Goal: Task Accomplishment & Management: Complete application form

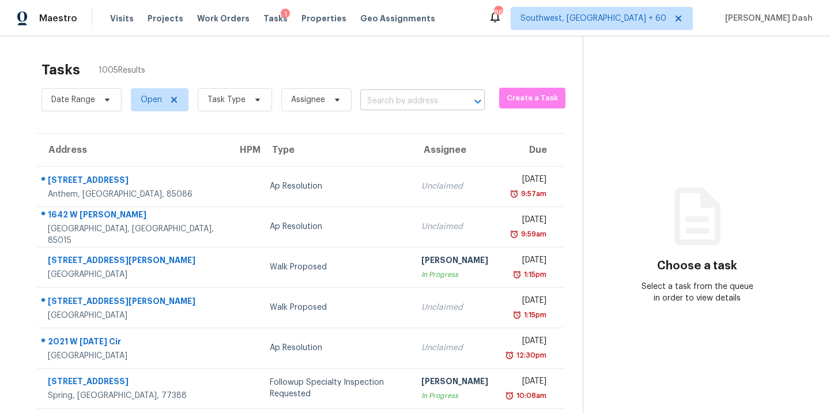
click at [398, 101] on input "text" at bounding box center [406, 101] width 92 height 18
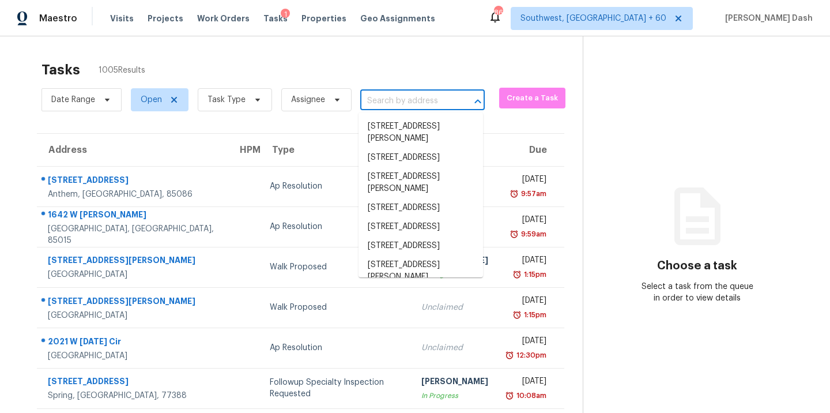
paste input "[STREET_ADDRESS][PERSON_NAME]"
type input "[STREET_ADDRESS][PERSON_NAME]"
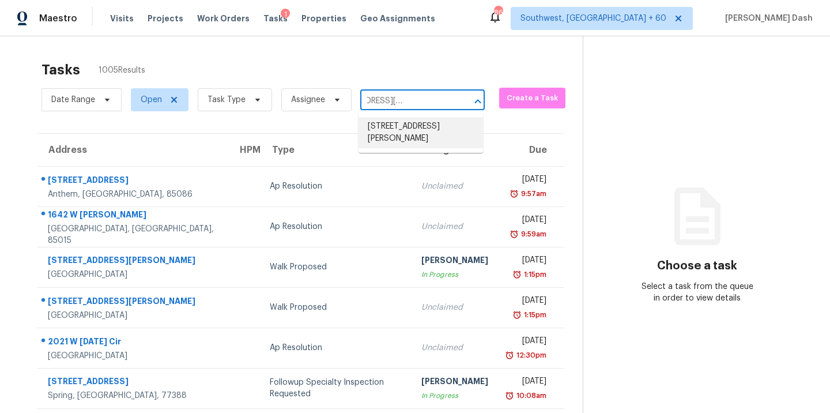
click at [407, 126] on li "[STREET_ADDRESS][PERSON_NAME]" at bounding box center [420, 132] width 124 height 31
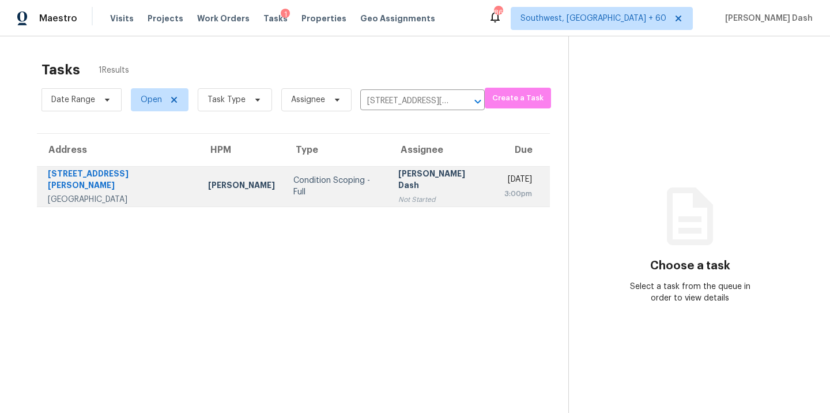
click at [406, 194] on div "Not Started" at bounding box center [442, 200] width 88 height 12
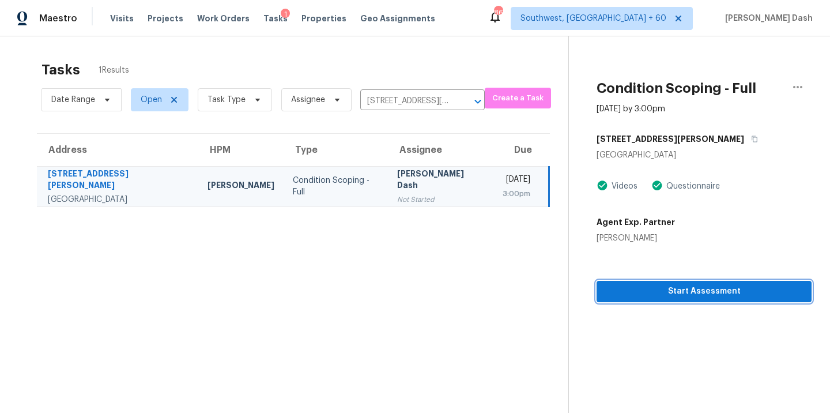
click at [675, 285] on span "Start Assessment" at bounding box center [704, 291] width 196 height 14
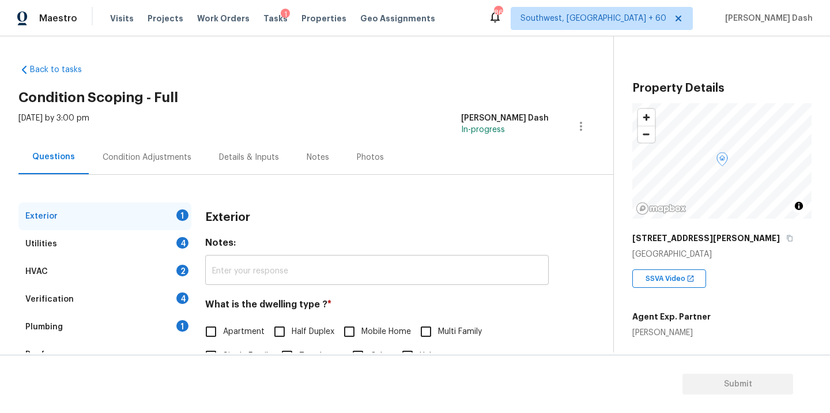
scroll to position [126, 0]
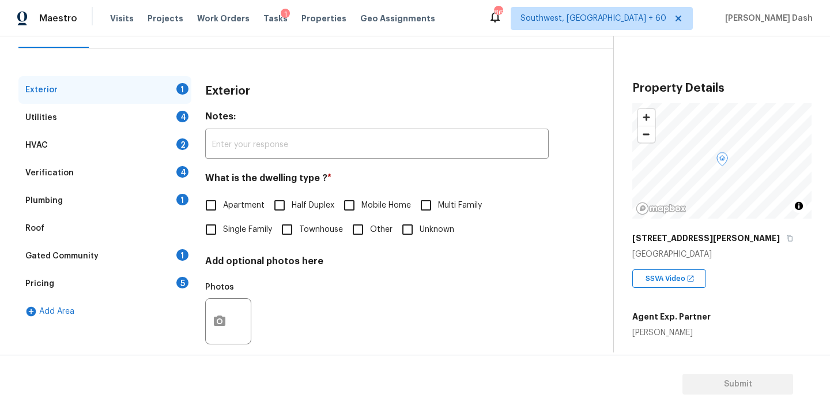
click at [240, 228] on span "Single Family" at bounding box center [247, 230] width 49 height 12
click at [223, 228] on input "Single Family" at bounding box center [211, 229] width 24 height 24
checkbox input "true"
click at [176, 126] on div "Utilities 4" at bounding box center [104, 118] width 173 height 28
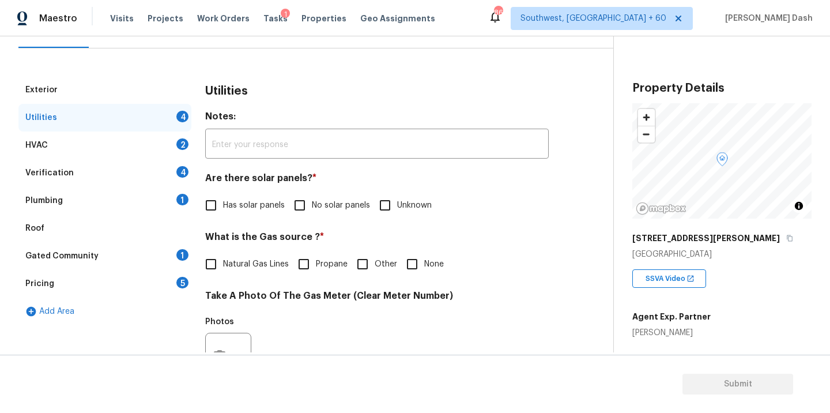
click at [316, 205] on span "No solar panels" at bounding box center [341, 205] width 58 height 12
click at [312, 205] on input "No solar panels" at bounding box center [300, 205] width 24 height 24
checkbox input "true"
click at [244, 263] on span "Natural Gas Lines" at bounding box center [256, 264] width 66 height 12
click at [223, 263] on input "Natural Gas Lines" at bounding box center [211, 264] width 24 height 24
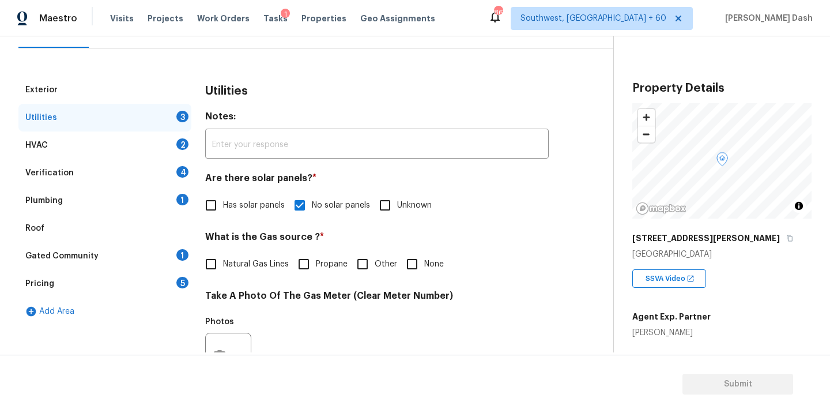
checkbox input "true"
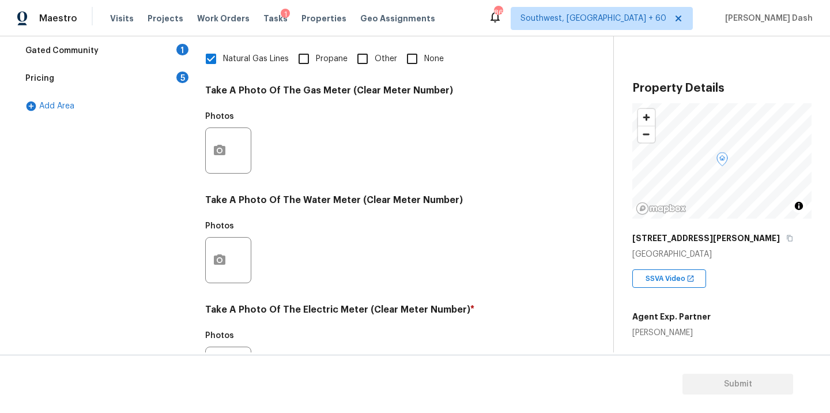
scroll to position [278, 0]
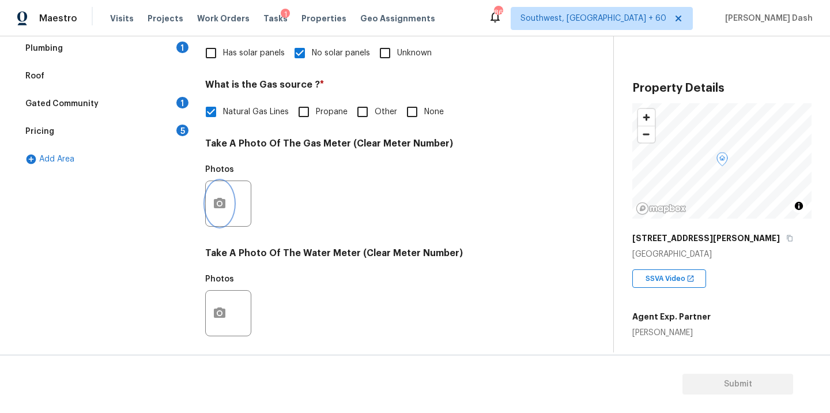
click at [221, 198] on icon "button" at bounding box center [220, 203] width 12 height 10
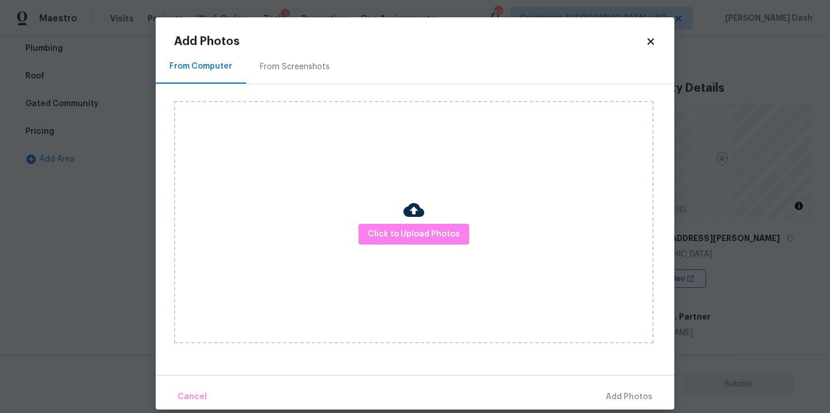
click at [167, 189] on div "From Computer From Screenshots Click to Upload Photos" at bounding box center [415, 212] width 519 height 325
click at [123, 190] on body "Maestro Visits Projects Work Orders Tasks 1 Properties Geo Assignments 864 Sout…" at bounding box center [415, 206] width 830 height 413
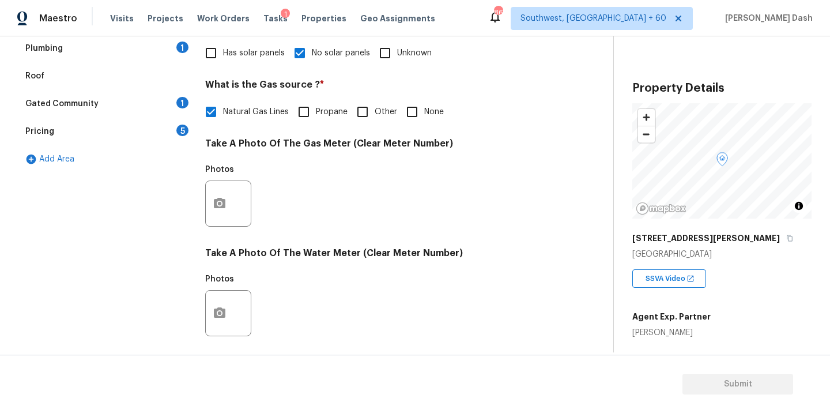
click at [309, 109] on input "Propane" at bounding box center [304, 112] width 24 height 24
checkbox input "true"
checkbox input "false"
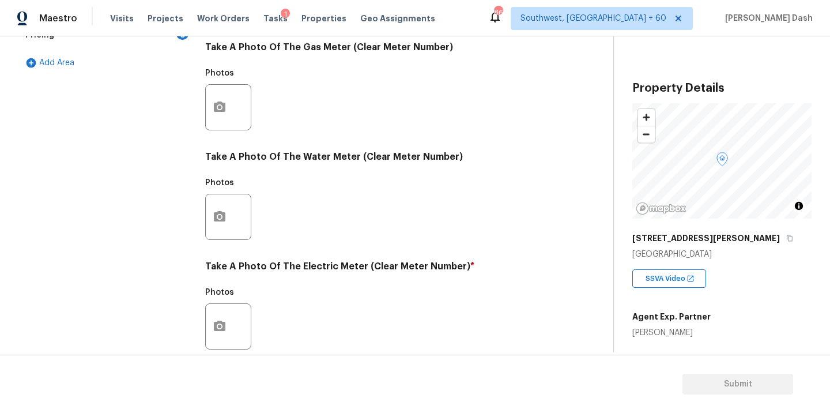
scroll to position [292, 0]
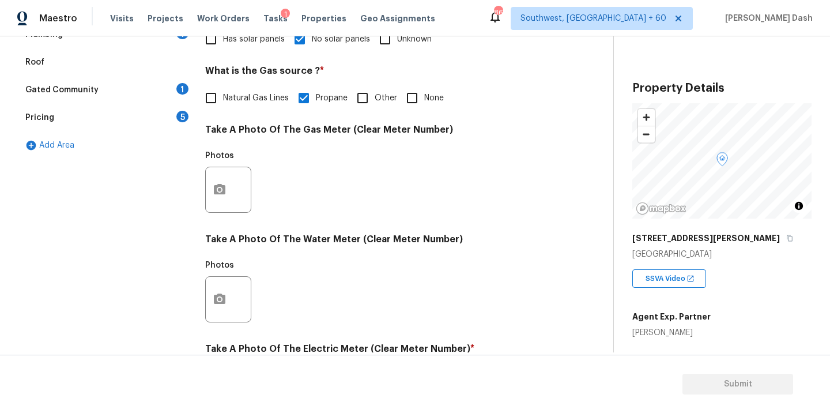
click at [364, 93] on input "Other" at bounding box center [362, 98] width 24 height 24
checkbox input "true"
checkbox input "false"
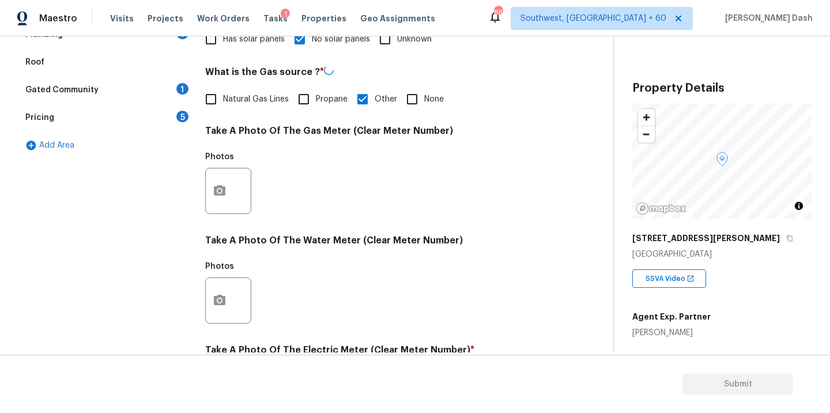
scroll to position [455, 0]
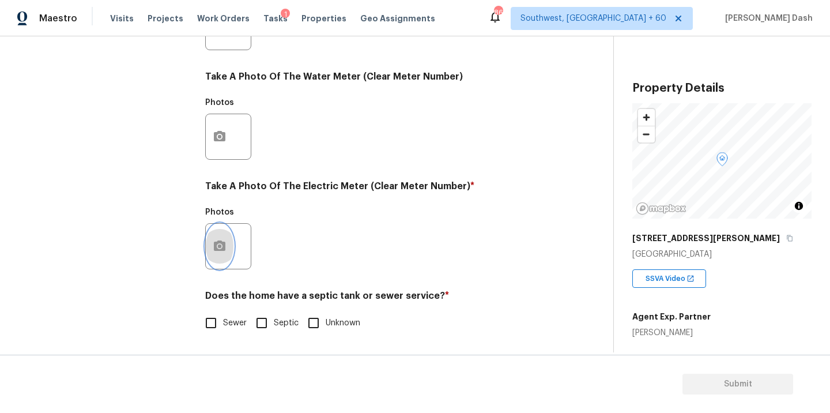
click at [215, 249] on icon "button" at bounding box center [220, 245] width 12 height 10
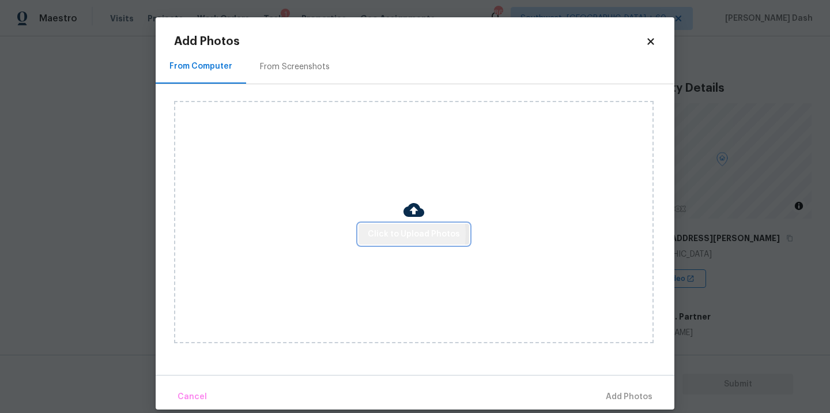
click at [389, 233] on span "Click to Upload Photos" at bounding box center [414, 234] width 92 height 14
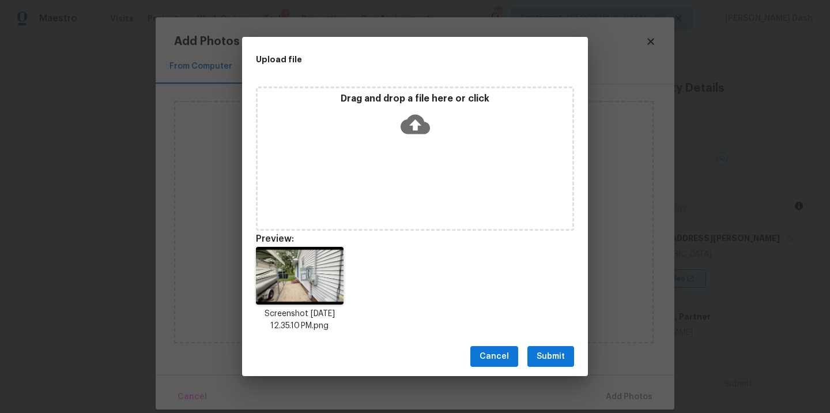
click at [566, 350] on button "Submit" at bounding box center [550, 356] width 47 height 21
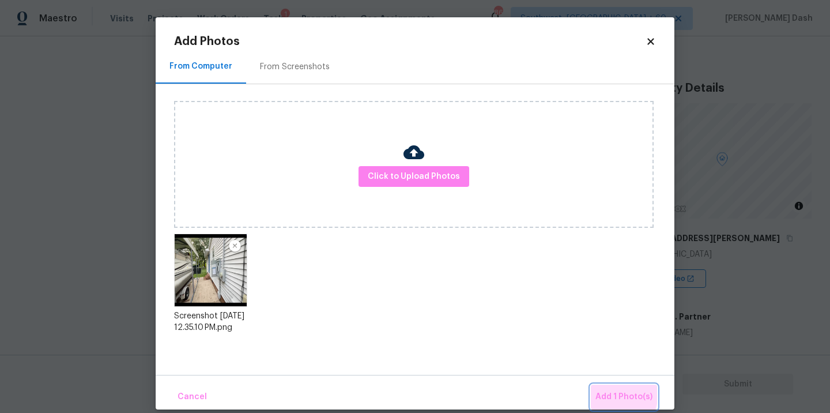
click at [603, 392] on span "Add 1 Photo(s)" at bounding box center [623, 396] width 57 height 14
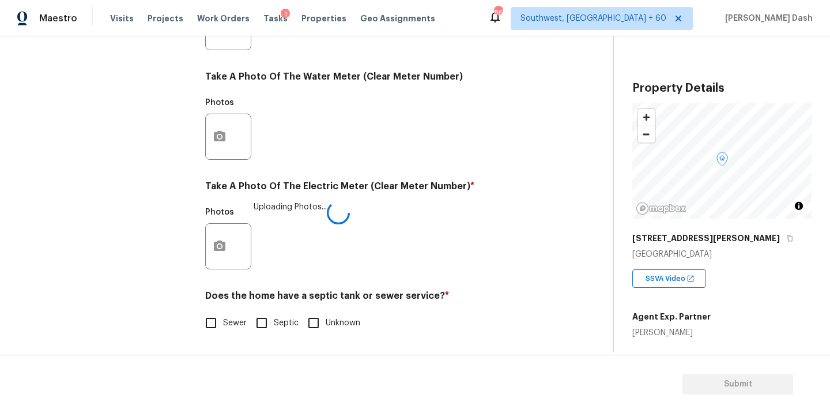
click at [232, 320] on span "Sewer" at bounding box center [235, 323] width 24 height 12
click at [223, 320] on input "Sewer" at bounding box center [211, 323] width 24 height 24
checkbox input "true"
click at [260, 335] on div "Utilities Notes: ​ Are there solar panels? * Has solar panels No solar panels U…" at bounding box center [376, 48] width 343 height 601
click at [264, 326] on input "Septic" at bounding box center [261, 323] width 24 height 24
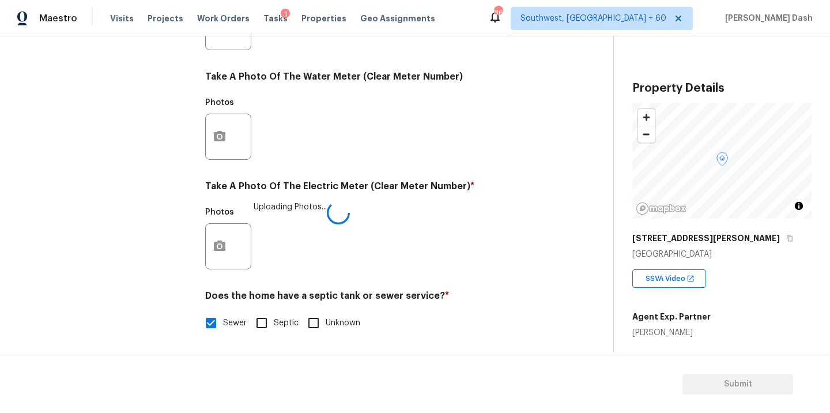
checkbox input "true"
checkbox input "false"
click at [134, 244] on div "Exterior Utilities 1 HVAC 2 Verification 4 Plumbing 1 Roof Gated Community 1 Pr…" at bounding box center [104, 49] width 173 height 602
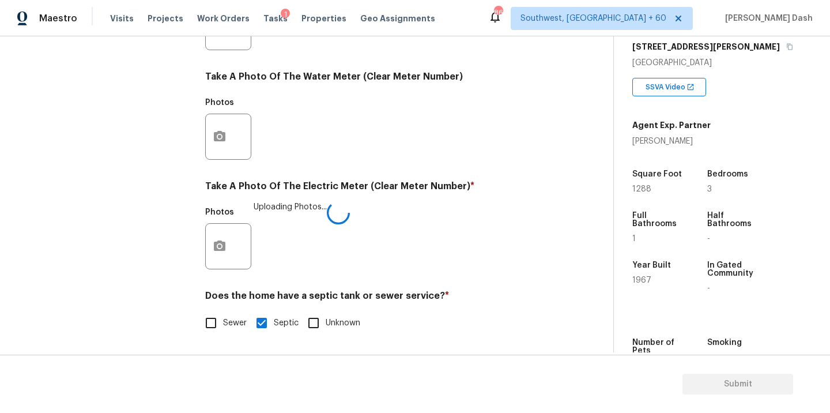
scroll to position [221, 0]
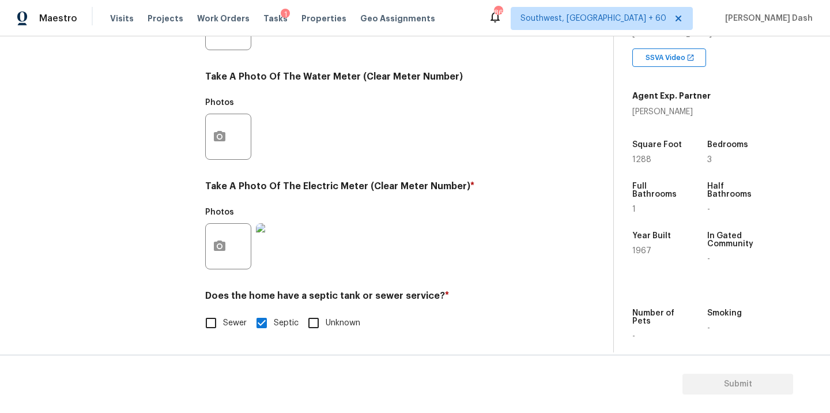
click at [93, 167] on div "Exterior Utilities HVAC 2 Verification 4 Plumbing 1 Roof Gated Community 1 Pric…" at bounding box center [104, 48] width 173 height 601
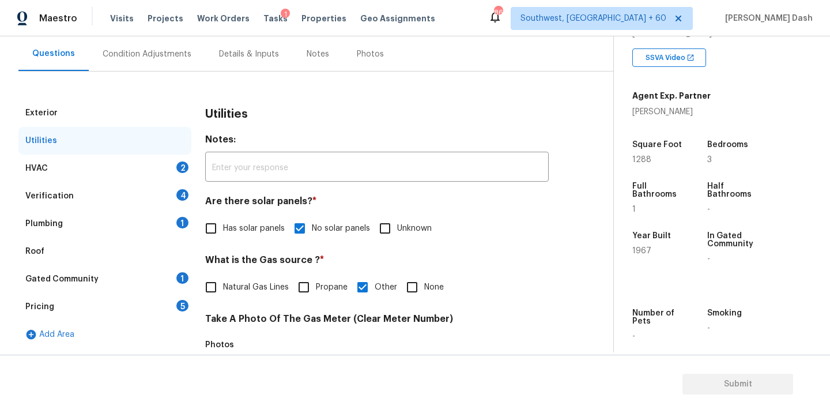
scroll to position [118, 0]
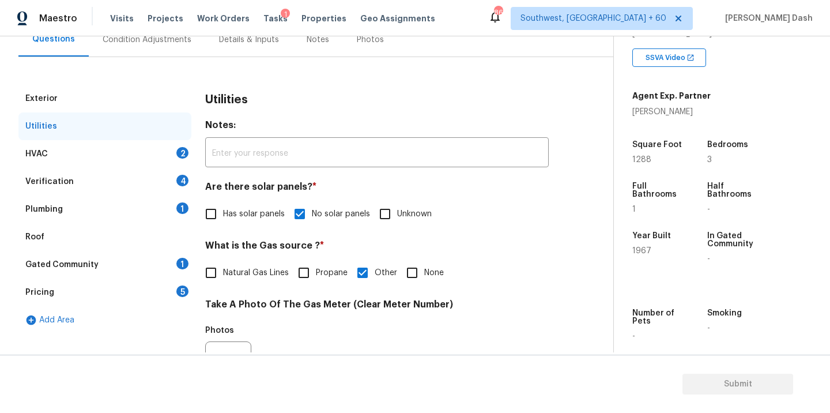
click at [93, 152] on div "HVAC 2" at bounding box center [104, 154] width 173 height 28
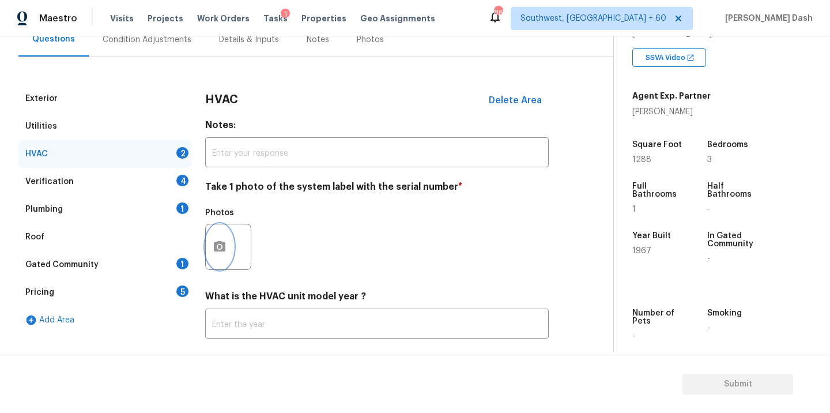
click at [217, 240] on icon "button" at bounding box center [220, 247] width 14 height 14
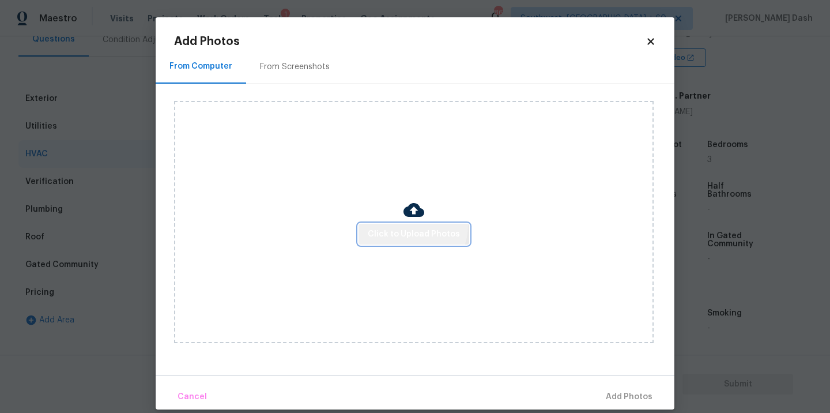
click at [412, 225] on button "Click to Upload Photos" at bounding box center [413, 234] width 111 height 21
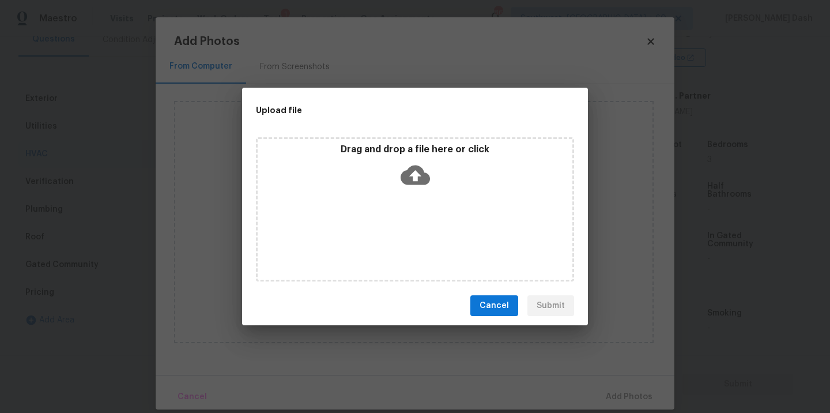
click at [412, 225] on div "Drag and drop a file here or click" at bounding box center [415, 209] width 318 height 144
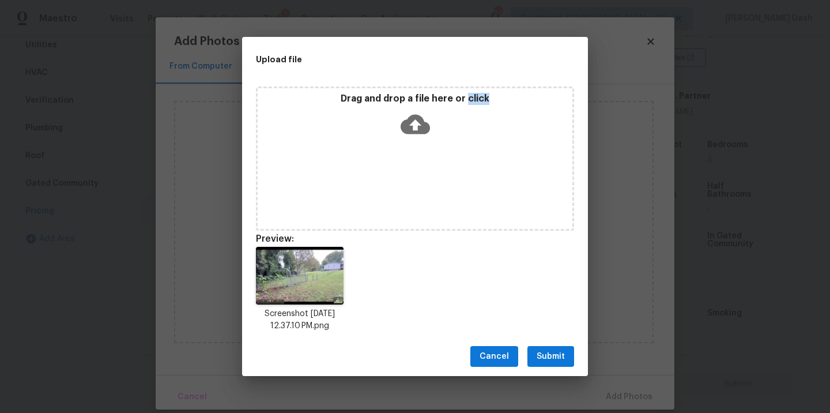
click at [540, 357] on span "Submit" at bounding box center [550, 356] width 28 height 14
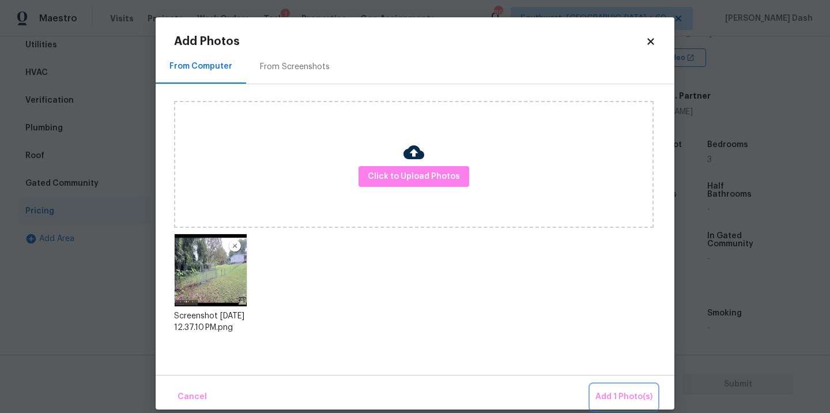
click at [599, 394] on span "Add 1 Photo(s)" at bounding box center [623, 396] width 57 height 14
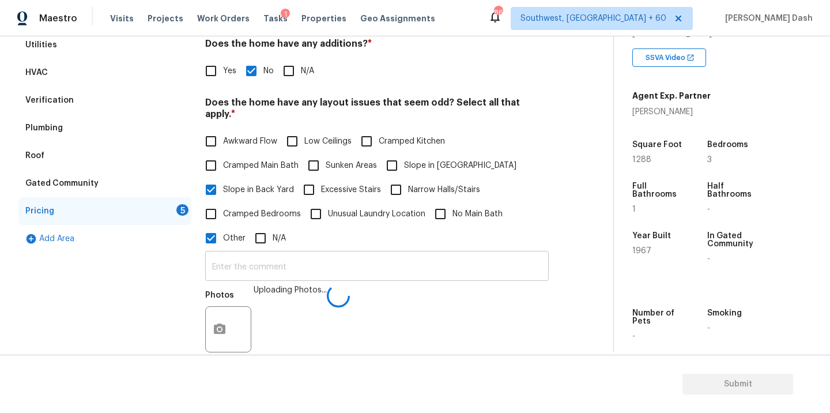
click at [314, 259] on input "text" at bounding box center [376, 267] width 343 height 27
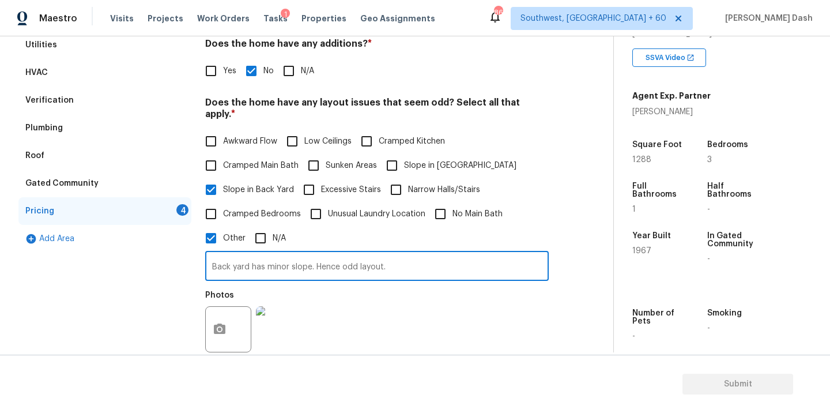
scroll to position [388, 0]
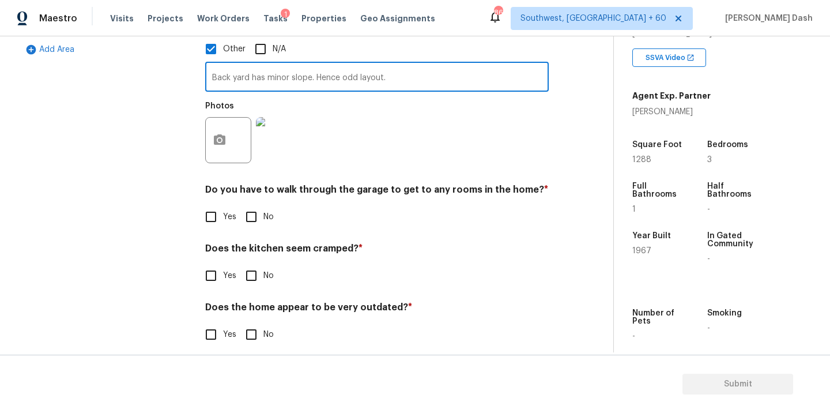
type input "Back yard has minor slope. Hence odd layout."
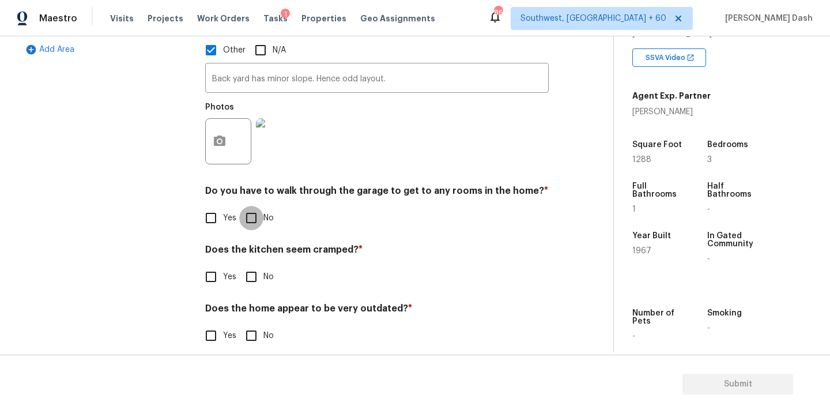
click at [251, 213] on input "No" at bounding box center [251, 218] width 24 height 24
checkbox input "true"
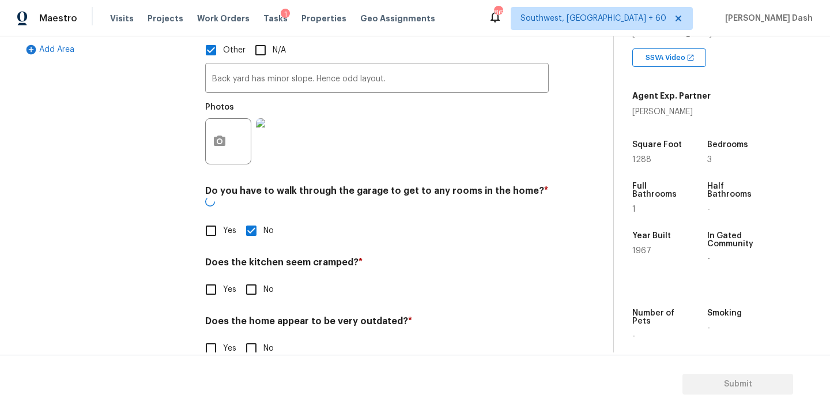
click at [251, 256] on h4 "Does the kitchen seem cramped? *" at bounding box center [376, 264] width 343 height 16
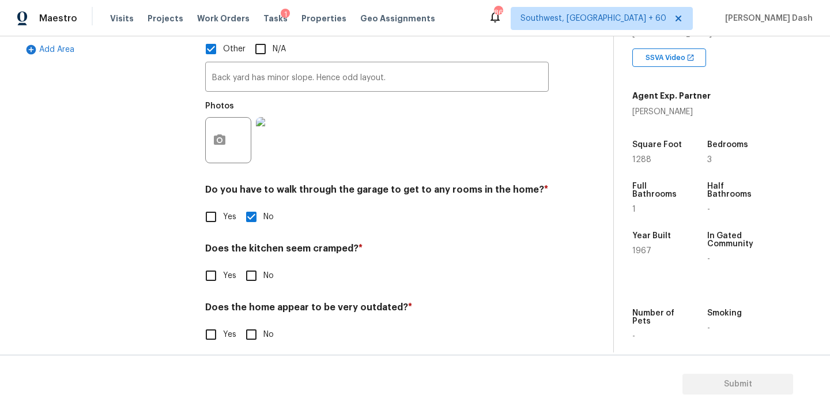
click at [250, 280] on div "Pricing Does the home have any additions? * Yes No N/A Does the home have any l…" at bounding box center [376, 87] width 343 height 546
click at [250, 263] on input "No" at bounding box center [251, 275] width 24 height 24
checkbox input "true"
click at [250, 327] on input "No" at bounding box center [251, 335] width 24 height 24
checkbox input "true"
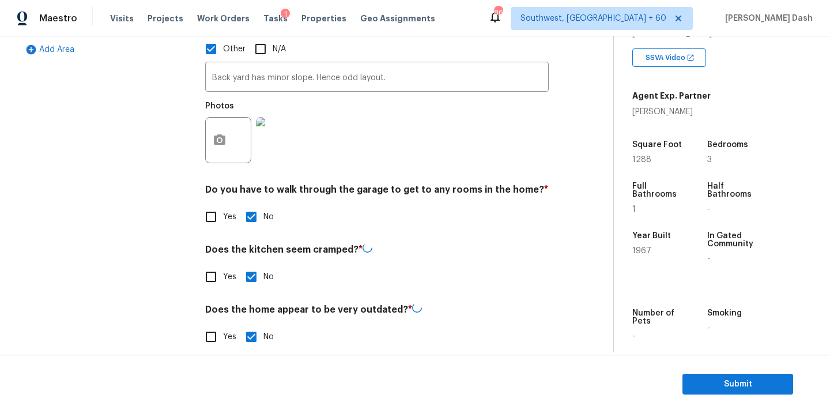
click at [163, 270] on div "Exterior Utilities HVAC Verification Plumbing Roof Gated Community Pricing Add …" at bounding box center [104, 88] width 173 height 548
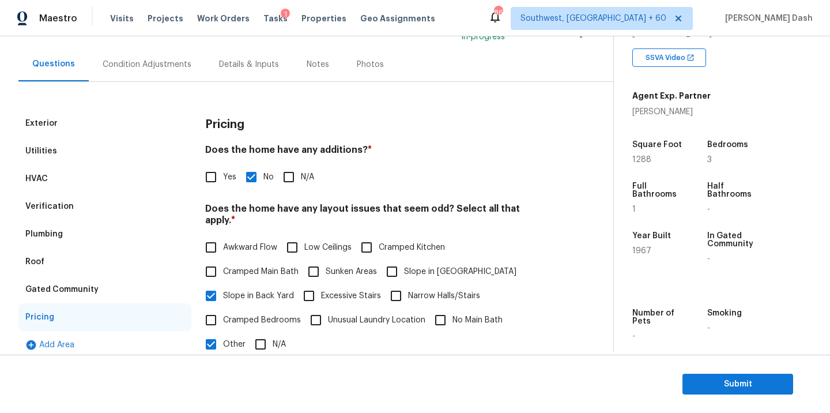
scroll to position [18, 0]
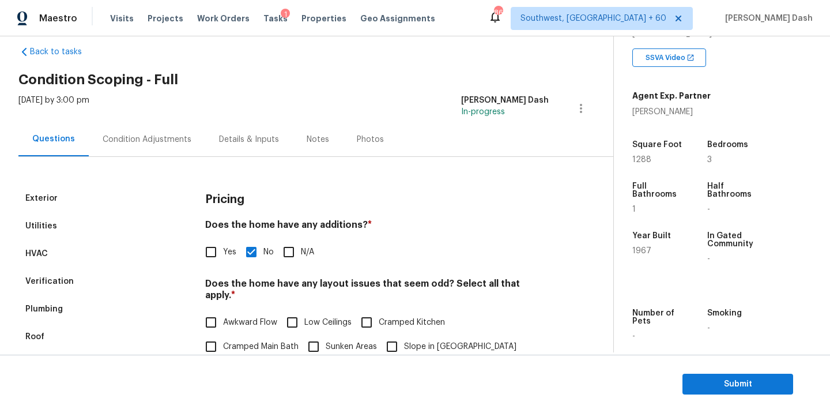
click at [160, 143] on div "Condition Adjustments" at bounding box center [147, 140] width 89 height 12
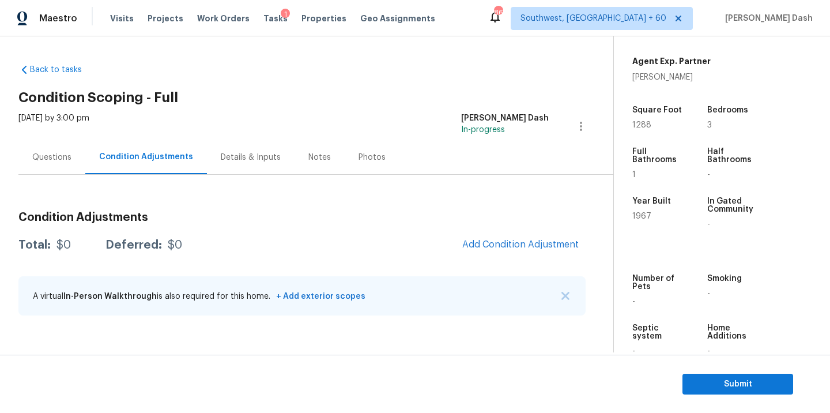
scroll to position [256, 0]
click at [529, 254] on button "Add Condition Adjustment" at bounding box center [520, 244] width 130 height 24
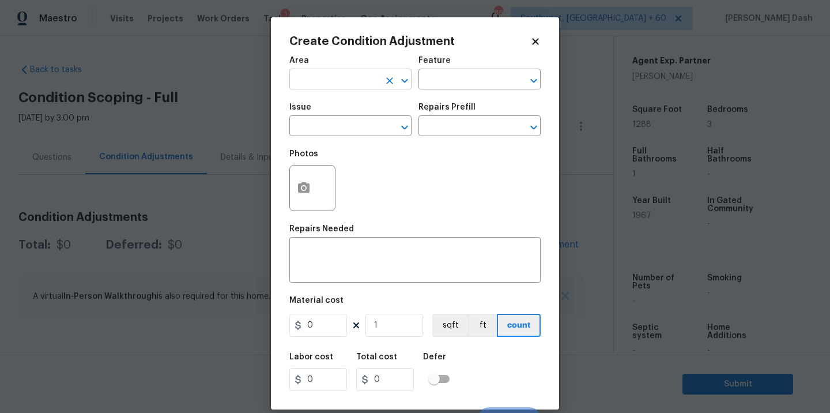
click at [349, 81] on input "text" at bounding box center [334, 80] width 90 height 18
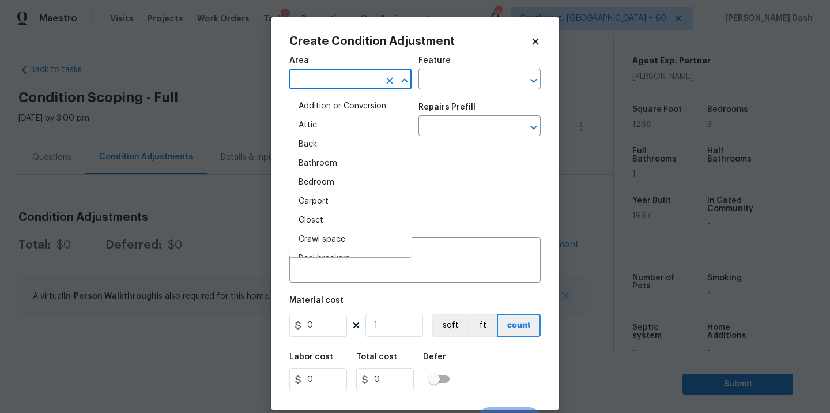
type input "e"
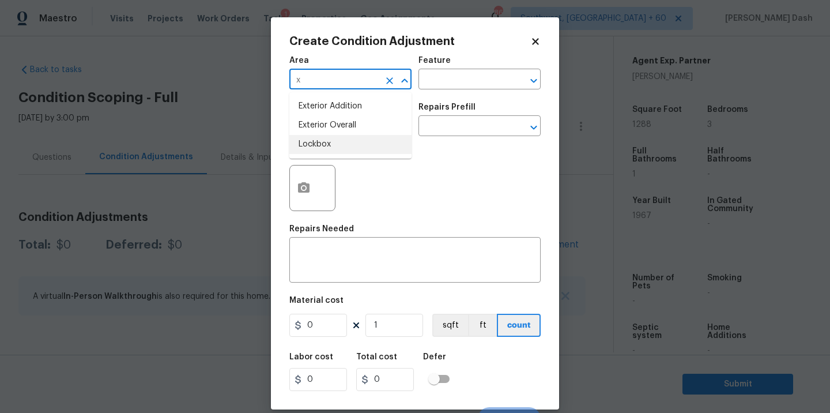
click at [341, 142] on li "Lockbox" at bounding box center [350, 144] width 122 height 19
type input "Lockbox"
click at [396, 76] on div at bounding box center [396, 81] width 30 height 16
click at [387, 77] on icon "Clear" at bounding box center [389, 80] width 7 height 7
click at [348, 126] on li "Exterior Overall" at bounding box center [350, 125] width 122 height 19
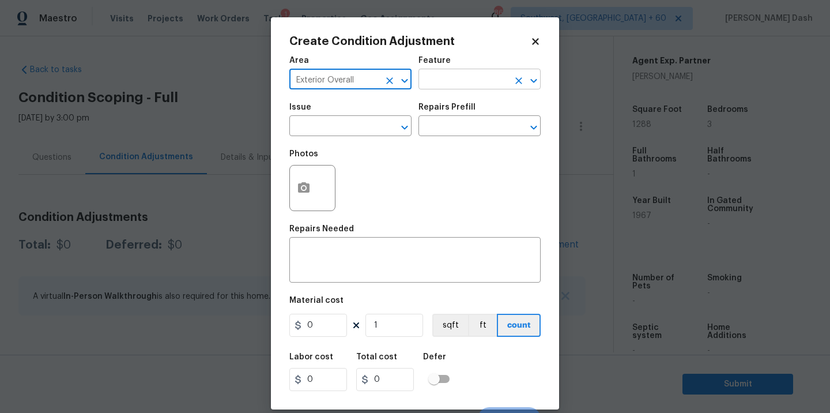
type input "Exterior Overall"
click at [439, 78] on input "text" at bounding box center [463, 80] width 90 height 18
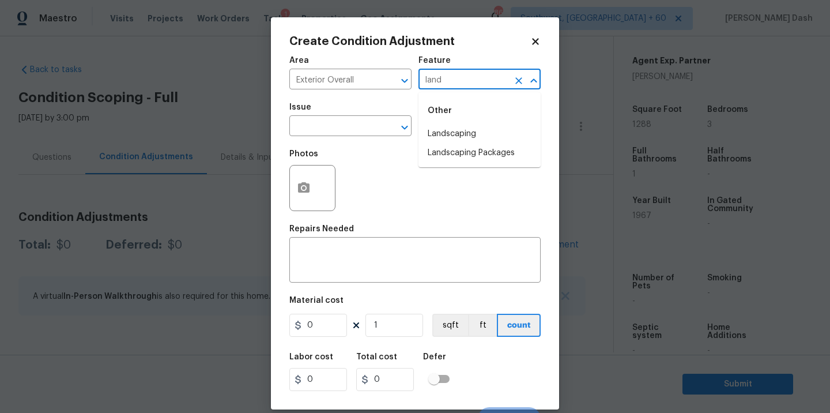
click at [437, 135] on li "Landscaping" at bounding box center [479, 133] width 122 height 19
type input "Landscaping"
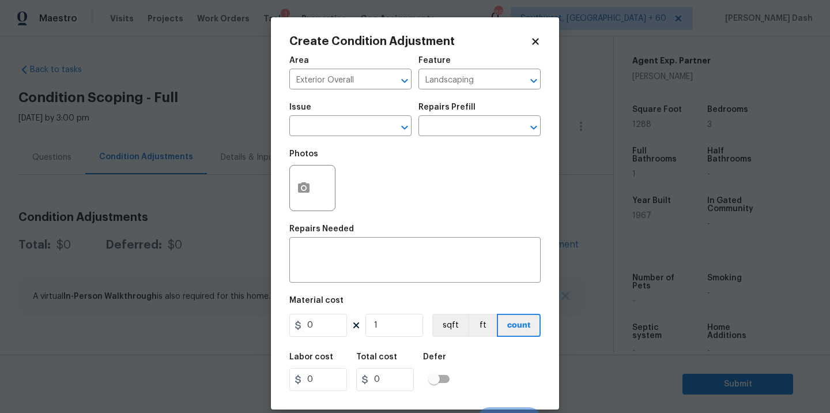
click at [315, 202] on div at bounding box center [312, 188] width 46 height 46
click at [304, 190] on circle "button" at bounding box center [303, 187] width 3 height 3
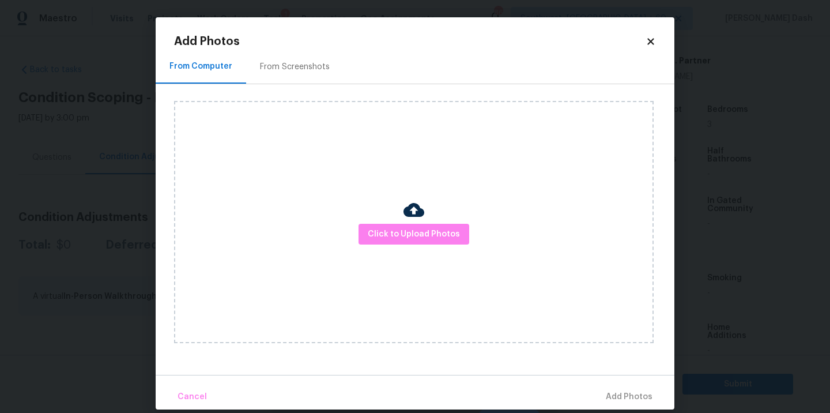
click at [424, 215] on div "Click to Upload Photos" at bounding box center [413, 222] width 479 height 242
click at [424, 221] on div "Click to Upload Photos" at bounding box center [413, 222] width 479 height 242
click at [424, 235] on span "Click to Upload Photos" at bounding box center [414, 234] width 92 height 14
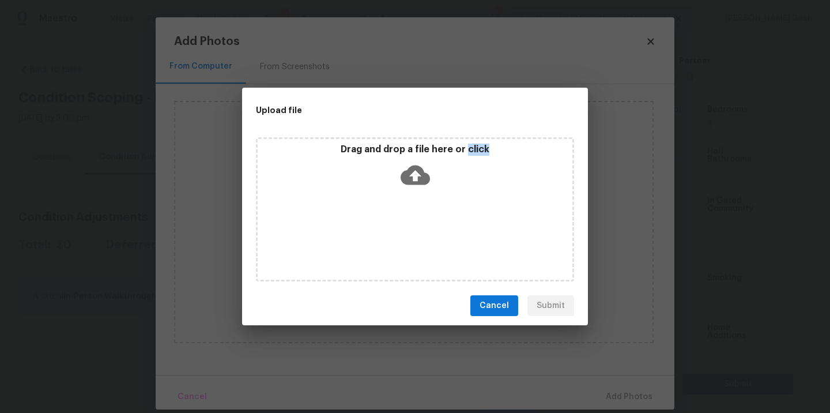
click at [424, 235] on div "Drag and drop a file here or click" at bounding box center [415, 209] width 318 height 144
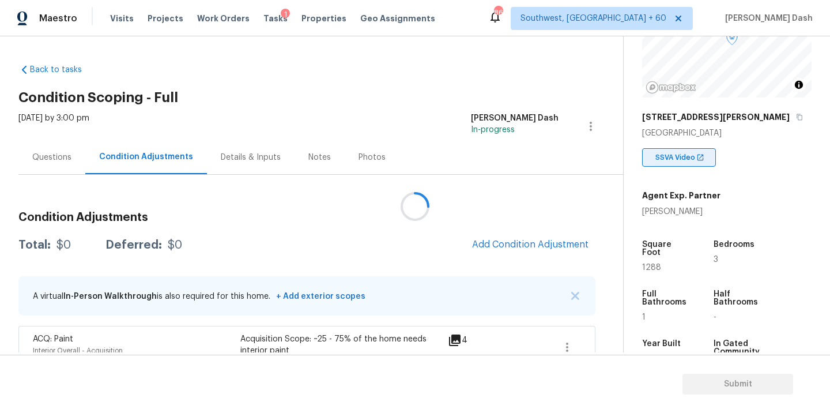
scroll to position [218, 0]
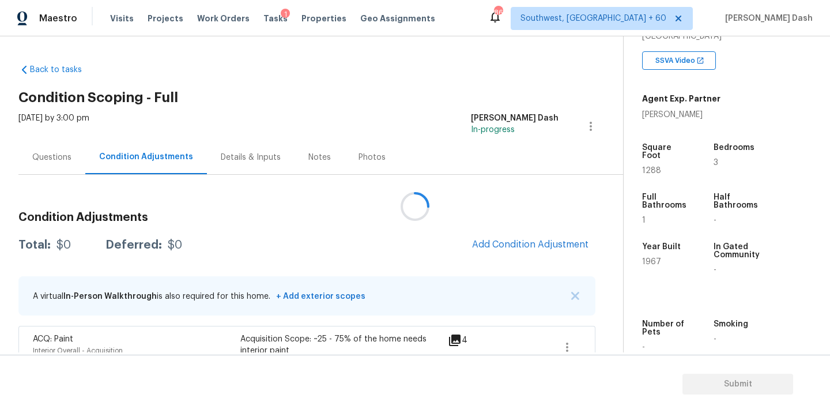
click at [582, 245] on div at bounding box center [415, 206] width 830 height 413
click at [558, 240] on div at bounding box center [415, 206] width 830 height 413
click at [547, 244] on span "Add Condition Adjustment" at bounding box center [530, 244] width 116 height 10
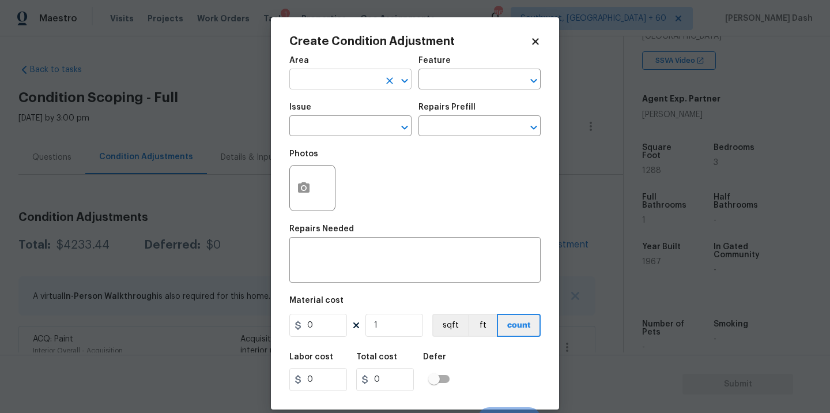
click at [371, 78] on input "text" at bounding box center [334, 80] width 90 height 18
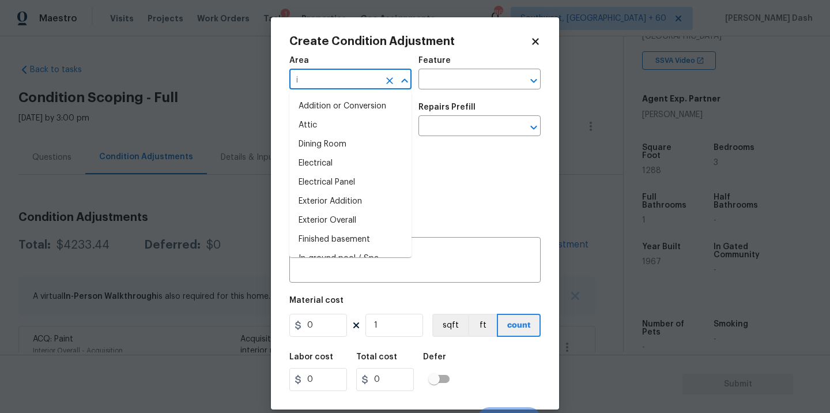
type input "in"
click at [346, 187] on li "Interior Overall" at bounding box center [350, 182] width 122 height 19
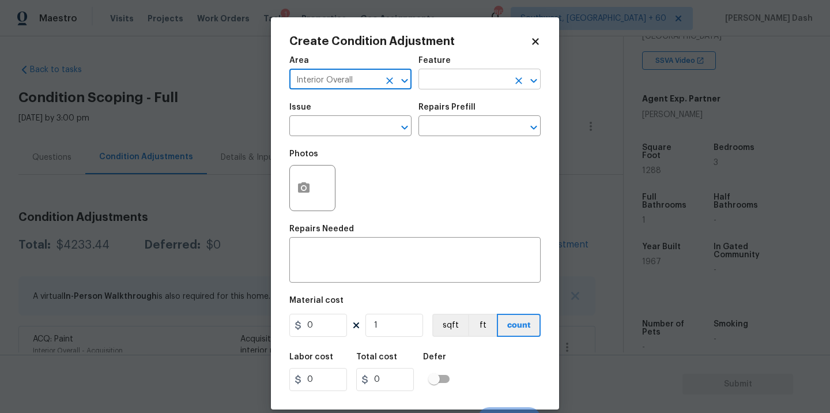
type input "Interior Overall"
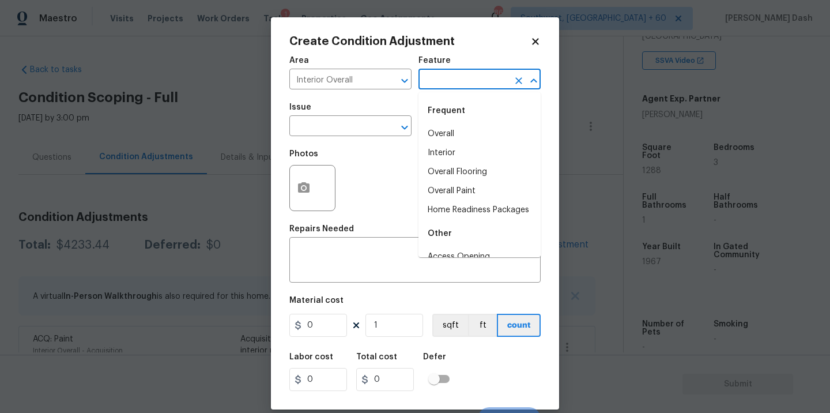
click at [456, 84] on input "text" at bounding box center [463, 80] width 90 height 18
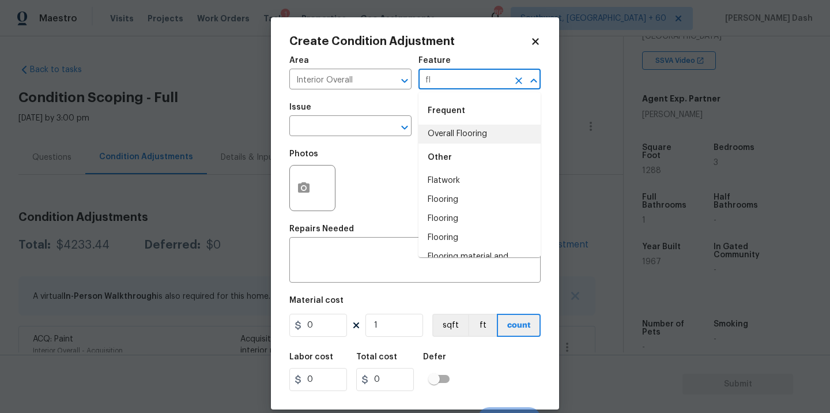
click at [442, 133] on li "Overall Flooring" at bounding box center [479, 133] width 122 height 19
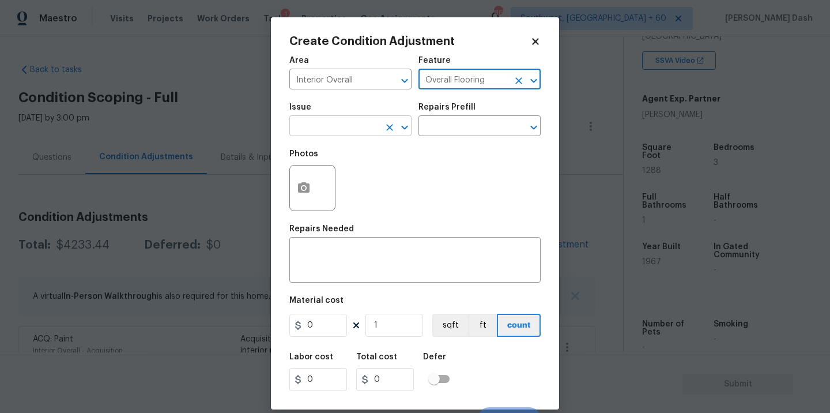
type input "Overall Flooring"
click at [375, 133] on input "text" at bounding box center [334, 127] width 90 height 18
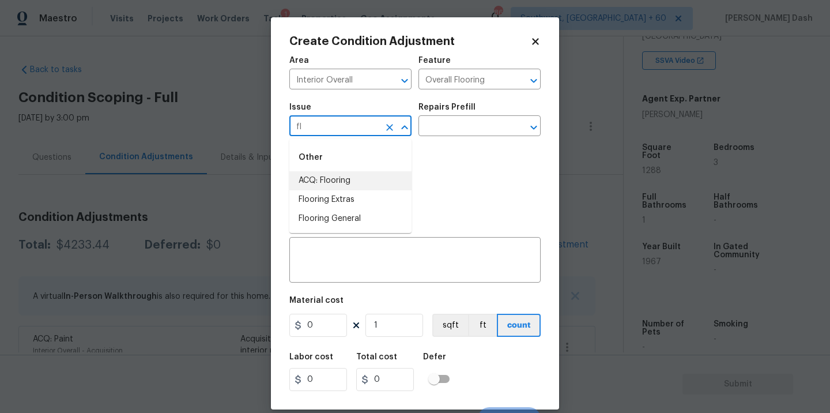
click at [347, 178] on li "ACQ: Flooring" at bounding box center [350, 180] width 122 height 19
type input "ACQ: Flooring"
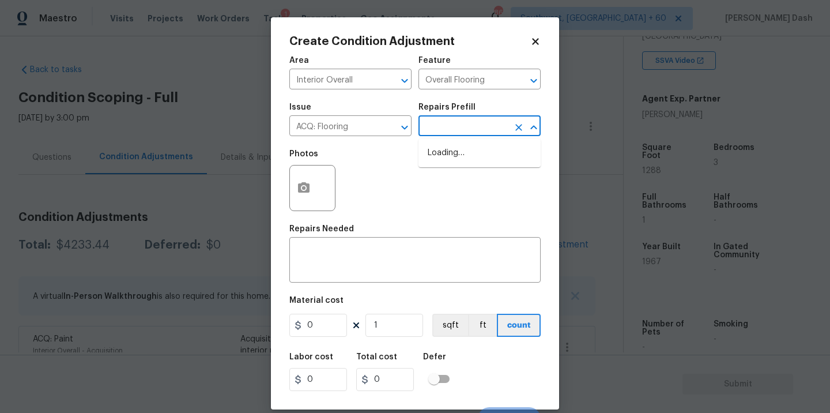
click at [454, 133] on input "text" at bounding box center [463, 127] width 90 height 18
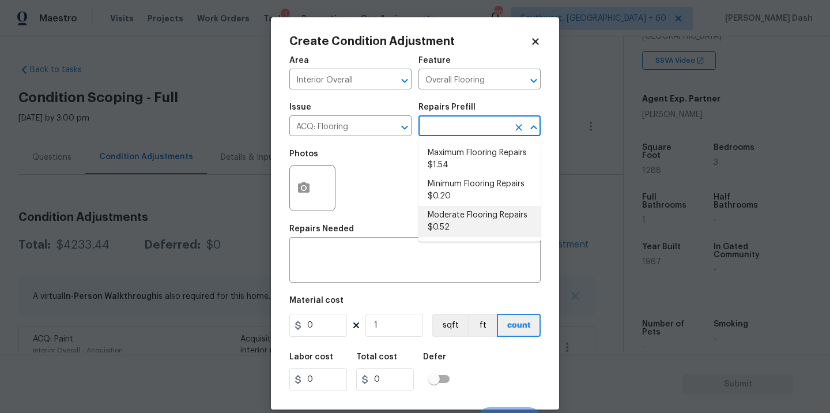
click at [440, 217] on li "Moderate Flooring Repairs $0.52" at bounding box center [479, 221] width 122 height 31
type input "Acquisition"
type textarea "Acquisition Scope: Moderate flooring repairs"
type input "0.52"
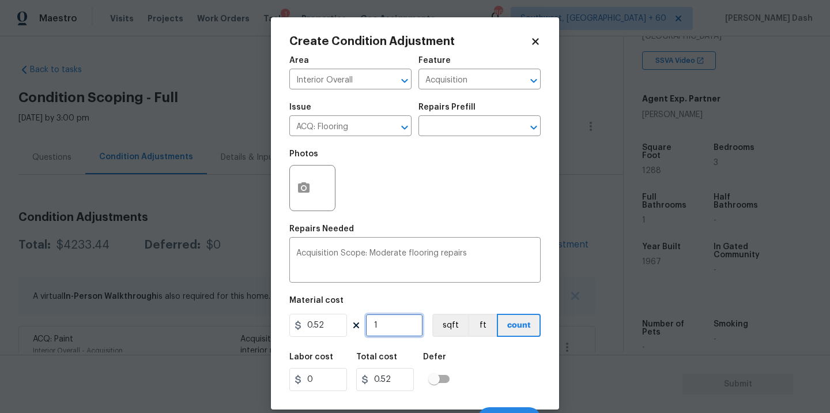
click at [406, 327] on input "1" at bounding box center [394, 324] width 58 height 23
type input "0"
type input "1"
type input "0.52"
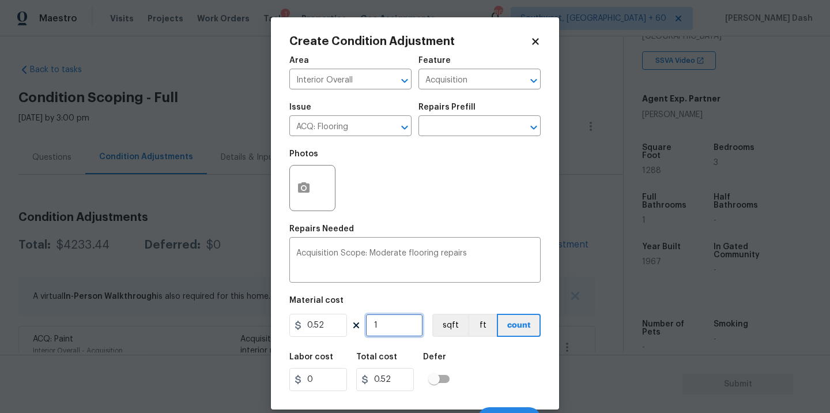
type input "12"
type input "6.24"
type input "128"
type input "66.56"
type input "1288"
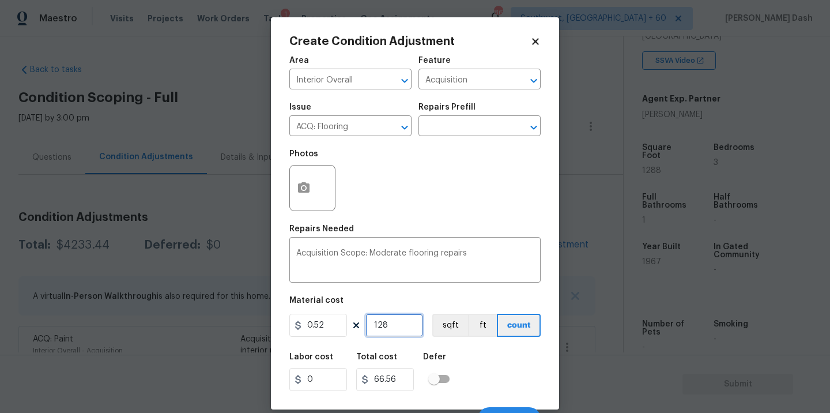
type input "669.76"
type input "1288"
click at [442, 332] on button "sqft" at bounding box center [450, 324] width 36 height 23
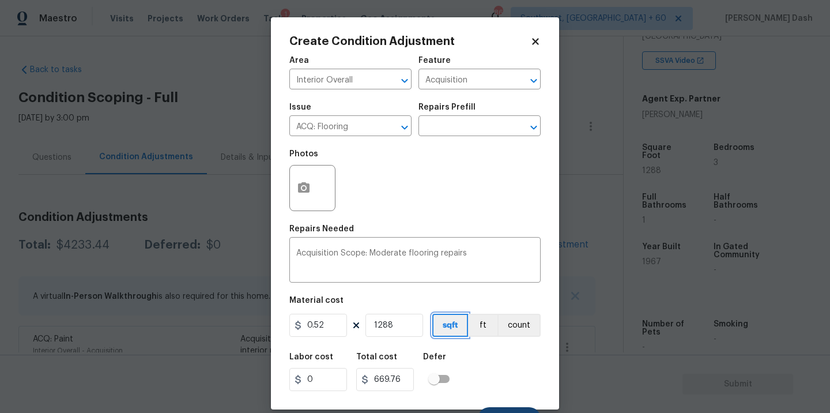
scroll to position [18, 0]
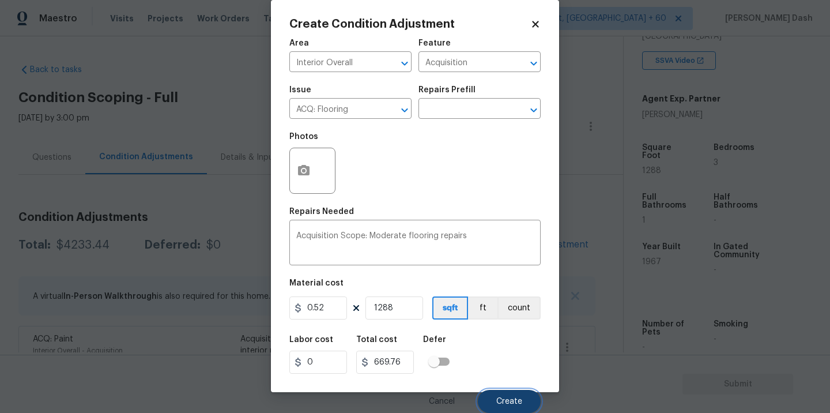
click at [502, 392] on button "Create" at bounding box center [509, 400] width 63 height 23
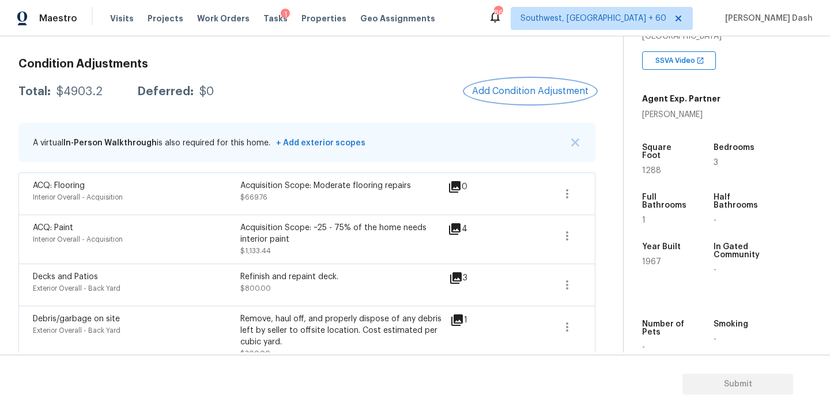
scroll to position [0, 0]
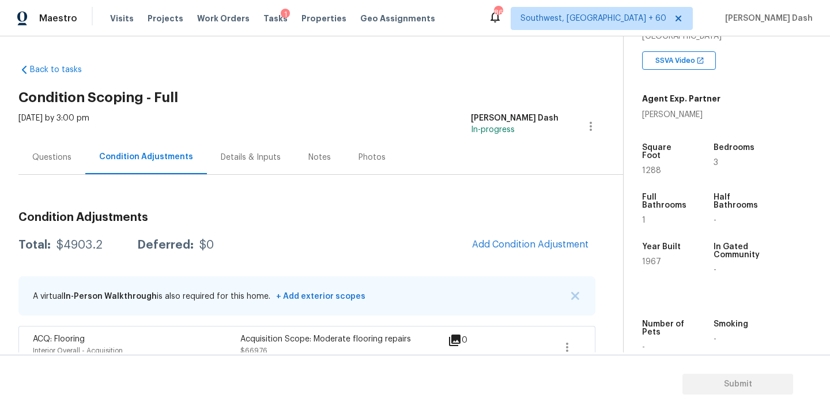
click at [63, 154] on div "Questions" at bounding box center [51, 158] width 39 height 12
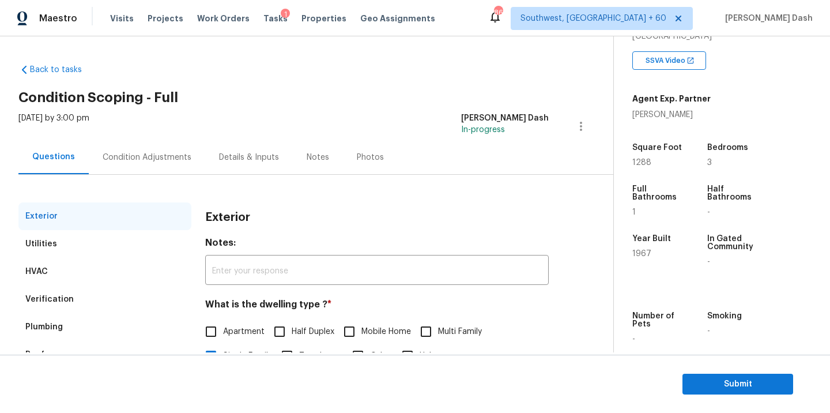
click at [68, 246] on div "Utilities" at bounding box center [104, 244] width 173 height 28
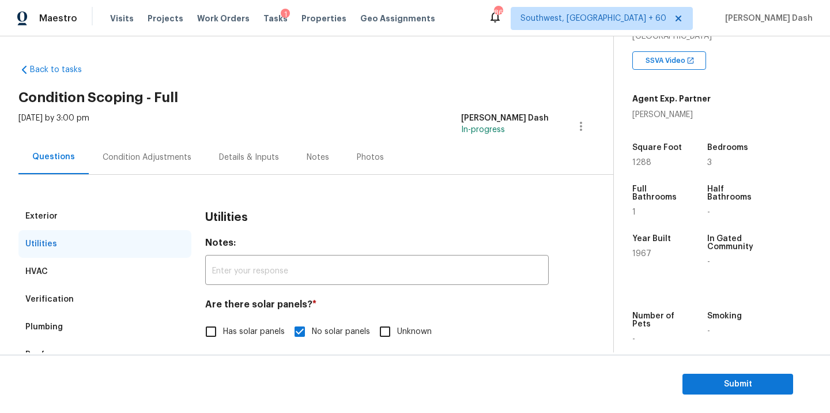
click at [243, 333] on span "Has solar panels" at bounding box center [254, 332] width 62 height 12
click at [223, 333] on input "Has solar panels" at bounding box center [211, 331] width 24 height 24
checkbox input "true"
checkbox input "false"
click at [153, 153] on div "Condition Adjustments" at bounding box center [147, 158] width 89 height 12
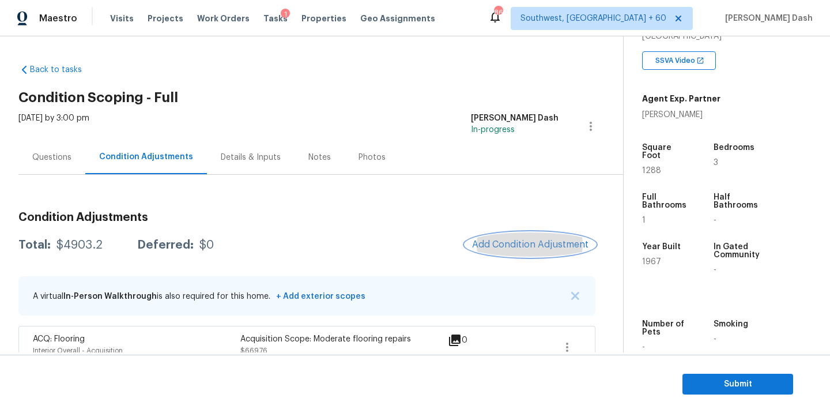
click at [496, 241] on span "Add Condition Adjustment" at bounding box center [530, 244] width 116 height 10
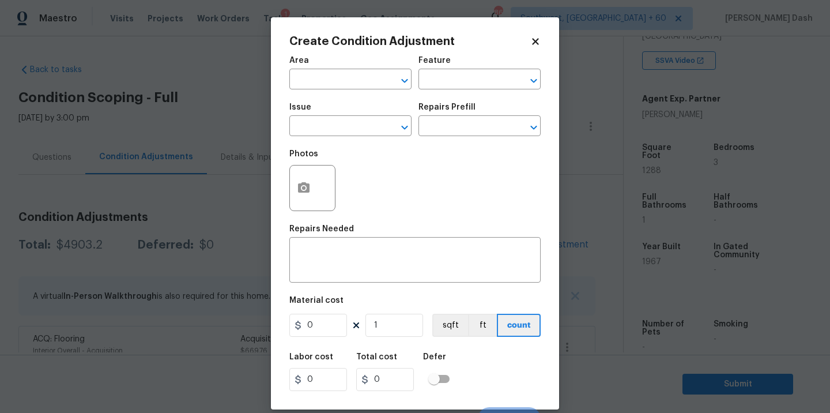
click at [325, 70] on div "Area" at bounding box center [350, 63] width 122 height 15
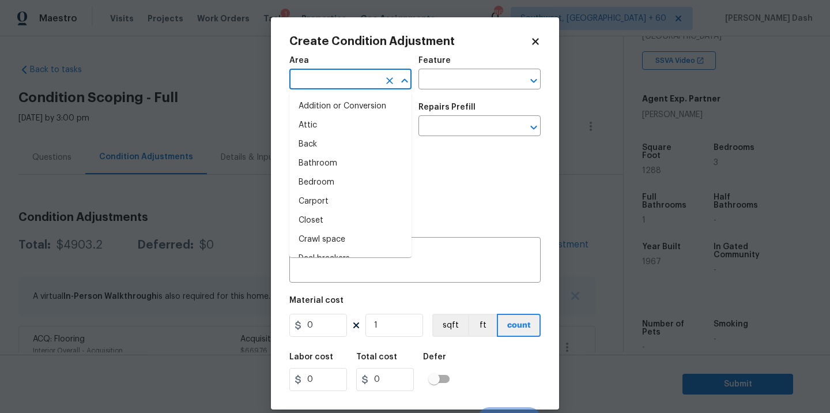
click at [333, 84] on input "text" at bounding box center [334, 80] width 90 height 18
click at [328, 180] on li "Interior Overall" at bounding box center [350, 182] width 122 height 19
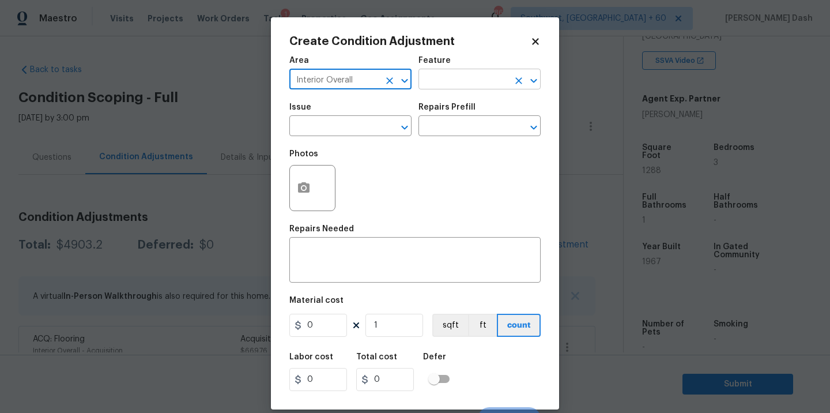
type input "Interior Overall"
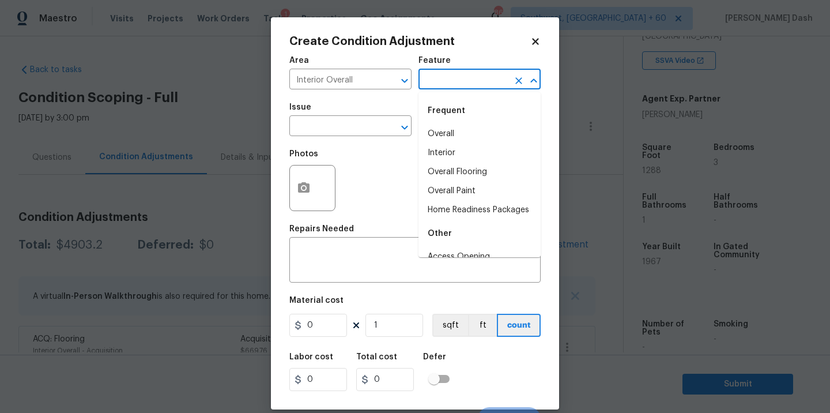
click at [473, 86] on input "text" at bounding box center [463, 80] width 90 height 18
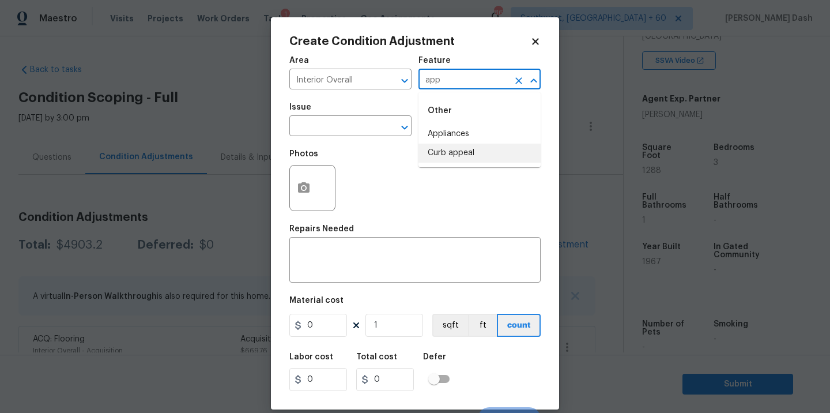
click at [448, 145] on li "Curb appeal" at bounding box center [479, 152] width 122 height 19
type input "Curb appeal"
click at [520, 81] on icon "Clear" at bounding box center [518, 80] width 7 height 7
click at [488, 138] on li "Appliances" at bounding box center [479, 133] width 122 height 19
type input "Appliances"
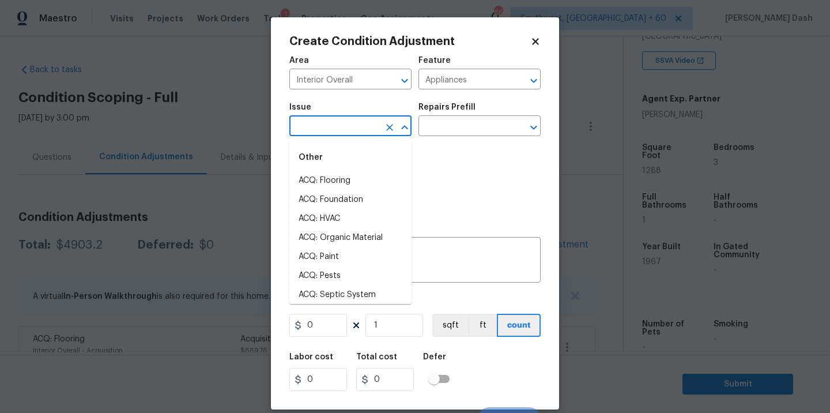
click at [344, 128] on input "text" at bounding box center [334, 127] width 90 height 18
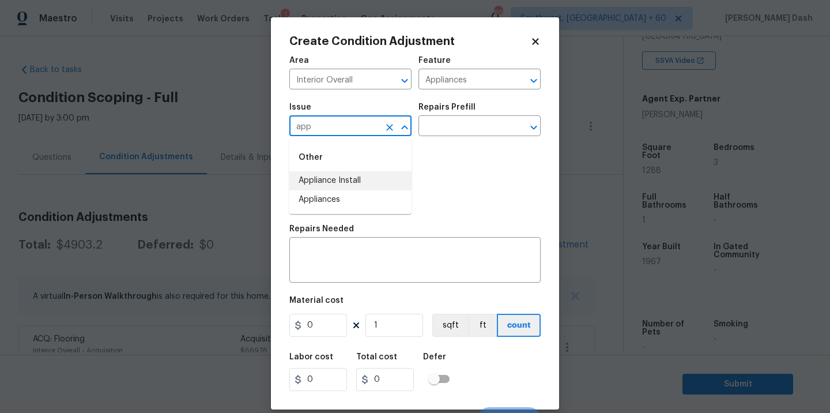
click at [319, 188] on li "Appliance Install" at bounding box center [350, 180] width 122 height 19
type input "Appliance Install"
click at [389, 127] on icon "Clear" at bounding box center [389, 127] width 7 height 7
click at [357, 202] on li "Appliances" at bounding box center [350, 199] width 122 height 19
type input "Appliances"
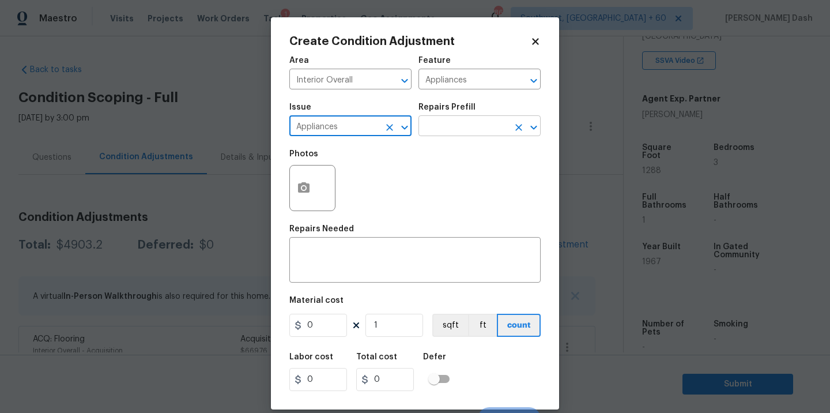
click at [453, 131] on input "text" at bounding box center [463, 127] width 90 height 18
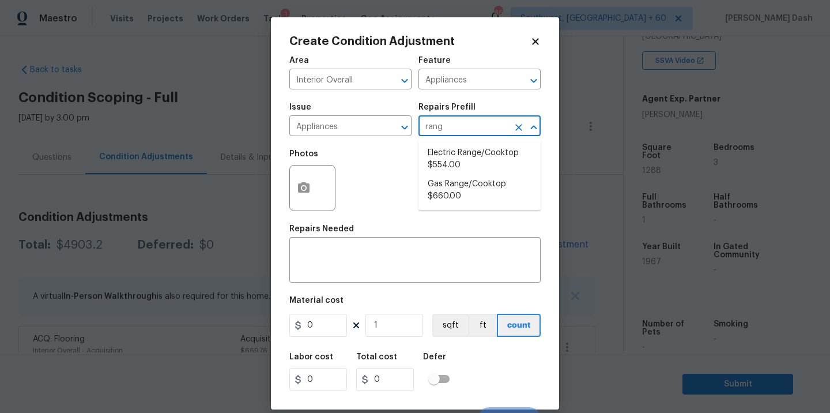
type input "range"
click at [456, 152] on li "Electric Range/Cooktop $554.00" at bounding box center [479, 158] width 122 height 31
type textarea "Remove the existing electric range/cooktop and prep the area for a new unit. In…"
type input "554"
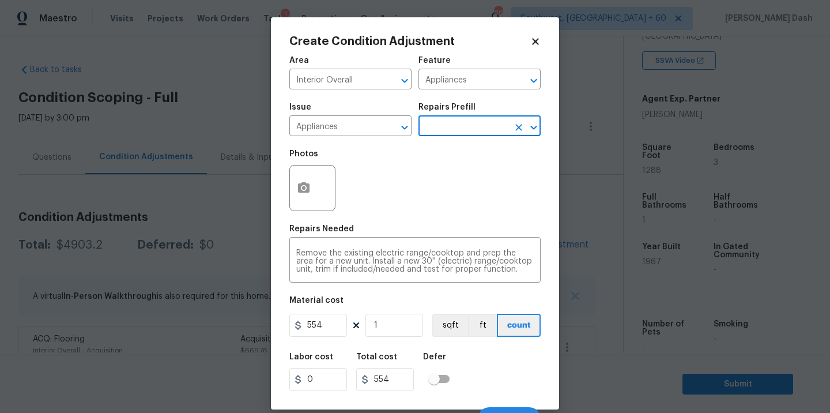
scroll to position [18, 0]
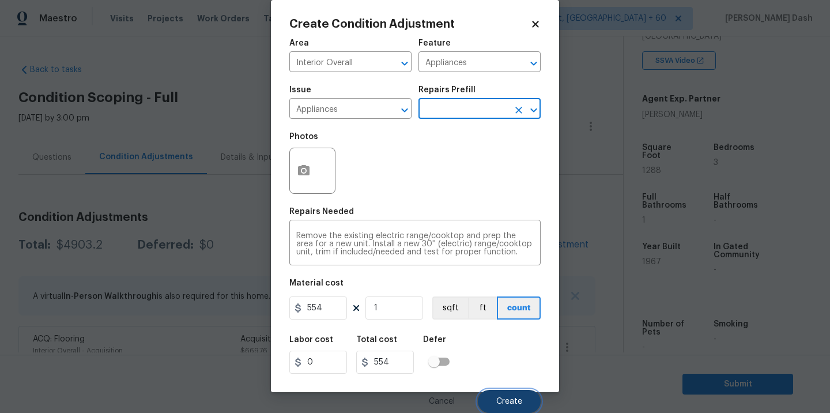
click at [497, 397] on span "Create" at bounding box center [509, 401] width 26 height 9
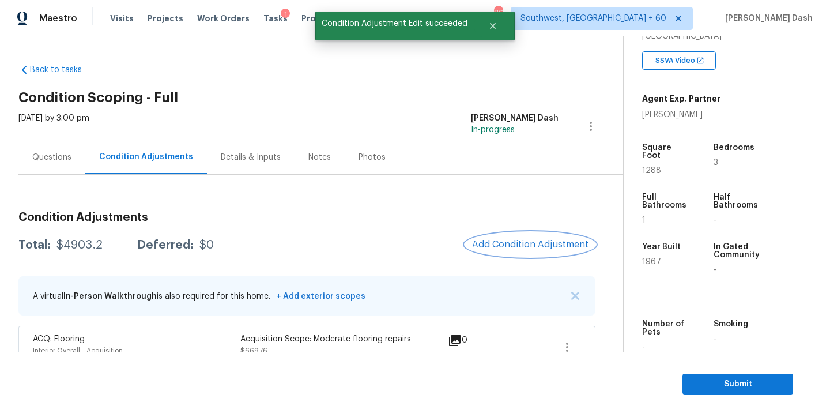
scroll to position [0, 0]
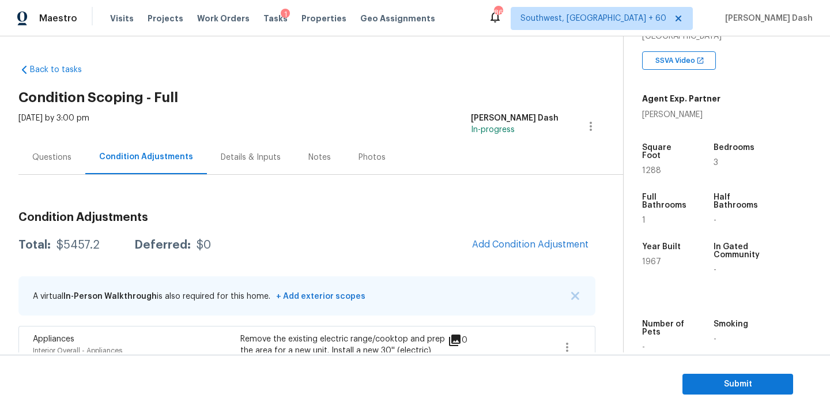
click at [94, 241] on div "$5457.2" at bounding box center [77, 245] width 43 height 12
copy div "$5457.2"
click at [60, 165] on div "Questions" at bounding box center [51, 157] width 67 height 34
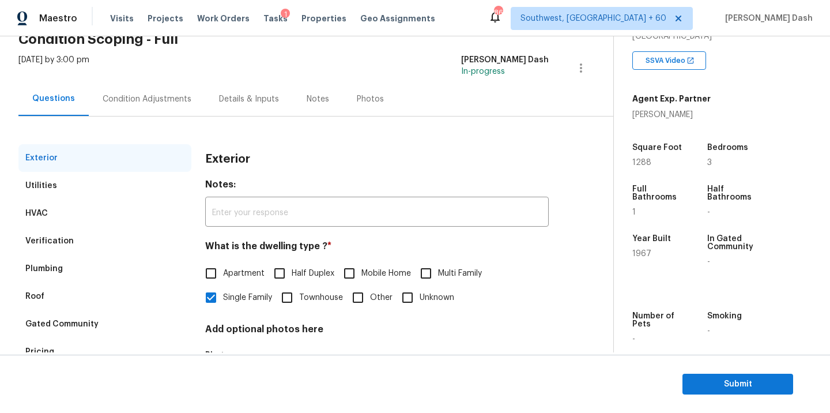
scroll to position [142, 0]
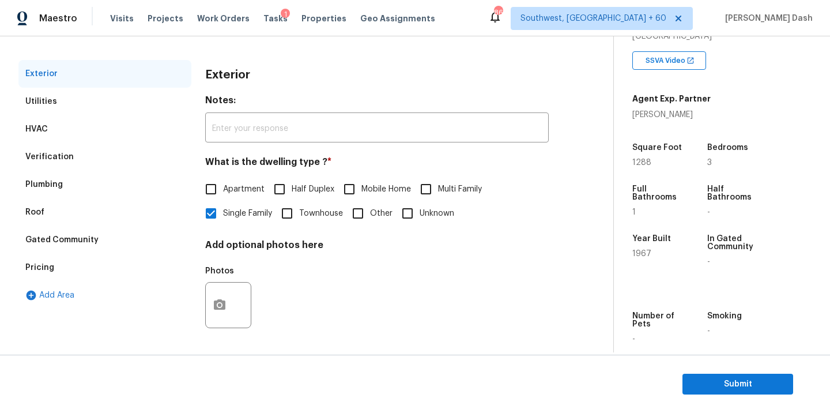
click at [59, 271] on div "Pricing" at bounding box center [104, 268] width 173 height 28
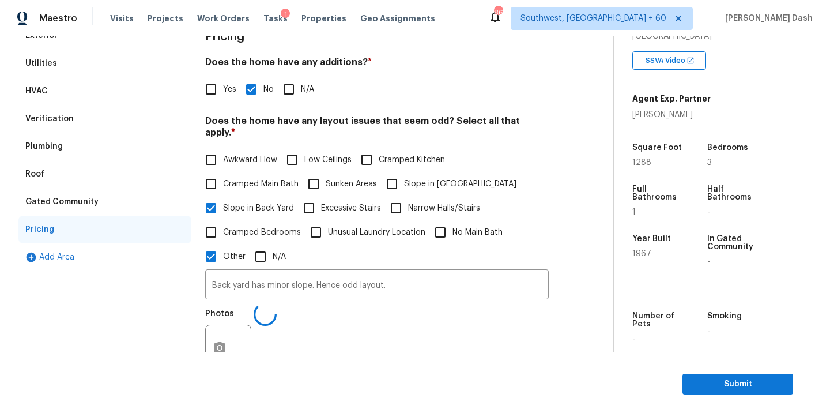
scroll to position [215, 0]
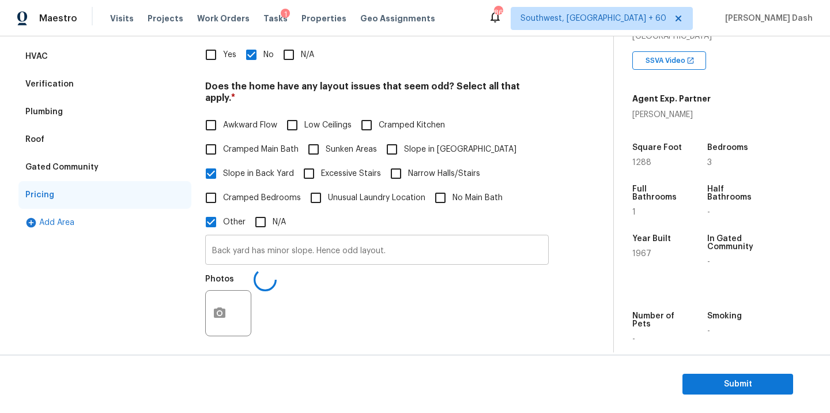
click at [252, 237] on input "Back yard has minor slope. Hence odd layout." at bounding box center [376, 250] width 343 height 27
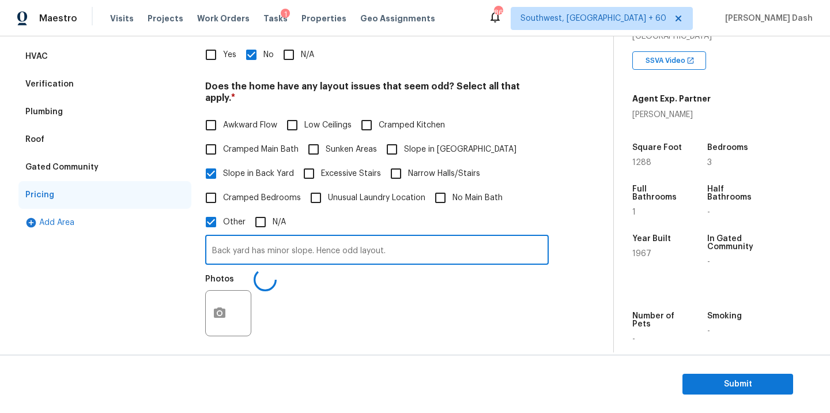
click at [252, 237] on input "Back yard has minor slope. Hence odd layout." at bounding box center [376, 250] width 343 height 27
click at [700, 378] on span "Submit" at bounding box center [737, 384] width 92 height 14
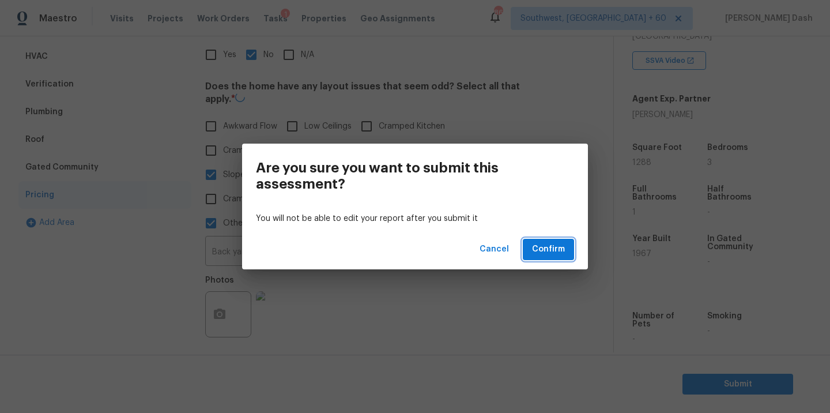
click at [568, 244] on button "Confirm" at bounding box center [548, 249] width 51 height 21
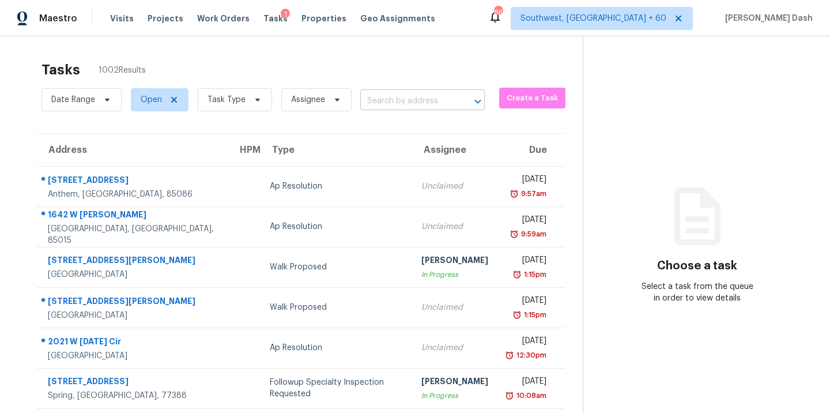
click at [384, 93] on input "text" at bounding box center [406, 101] width 92 height 18
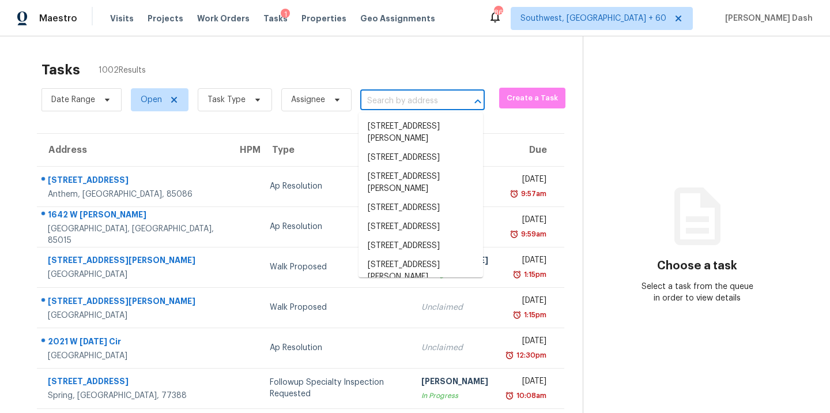
paste input "20 Hidden Ct SE, Mableton, GA 30126"
type input "20 Hidden Ct SE, Mableton, GA 30126"
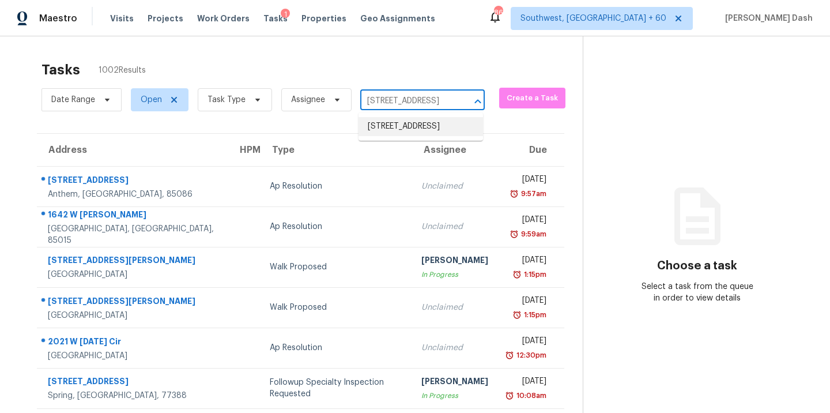
click at [382, 124] on li "20 Hidden Ct SE, Mableton, GA 30126" at bounding box center [420, 126] width 124 height 19
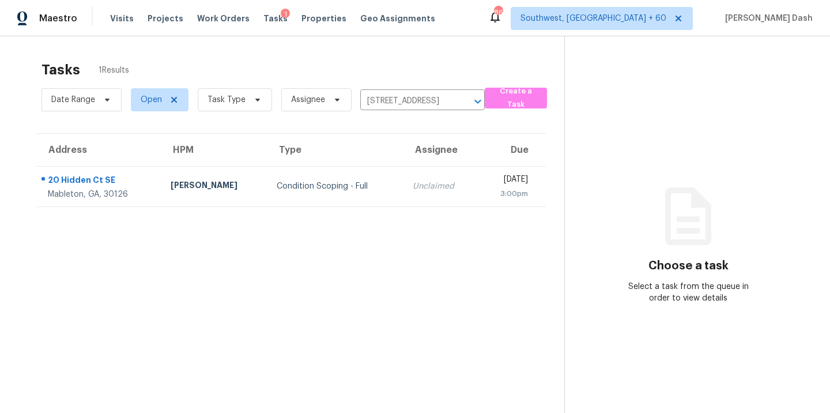
click at [337, 160] on th "Type" at bounding box center [335, 150] width 136 height 32
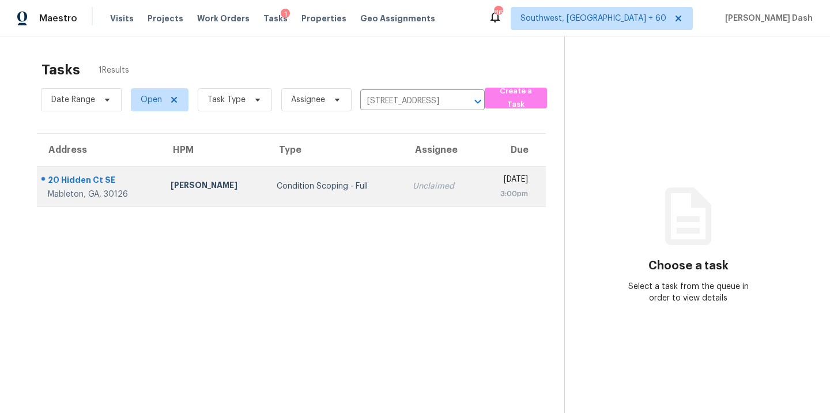
click at [337, 174] on td "Condition Scoping - Full" at bounding box center [335, 186] width 136 height 40
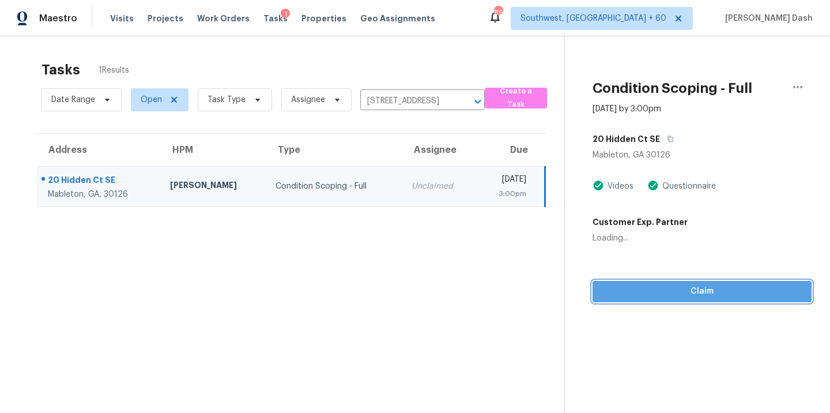
click at [676, 284] on span "Claim" at bounding box center [702, 291] width 201 height 14
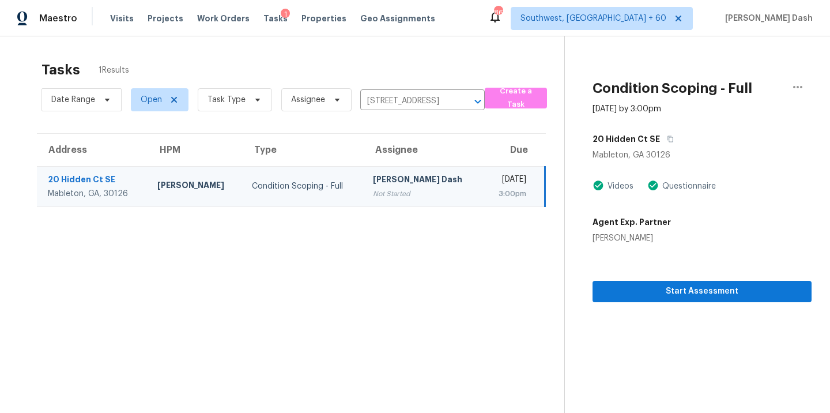
click at [420, 305] on section "Tasks 1 Results Date Range Open Task Type Assignee 20 Hidden Ct SE, Mableton, G…" at bounding box center [291, 252] width 546 height 394
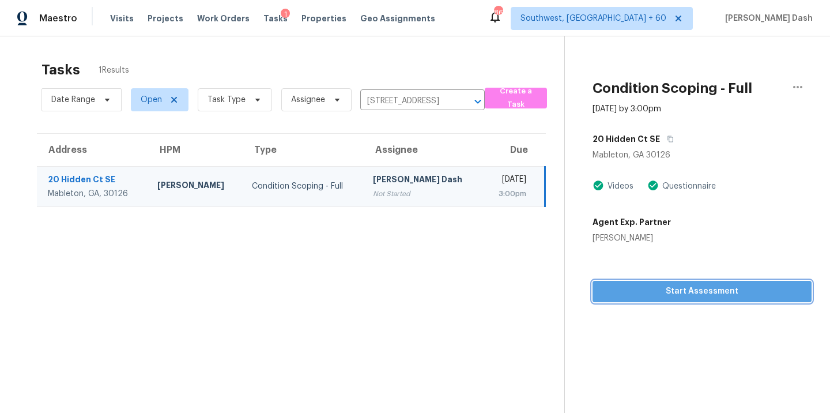
click at [680, 290] on span "Start Assessment" at bounding box center [702, 291] width 201 height 14
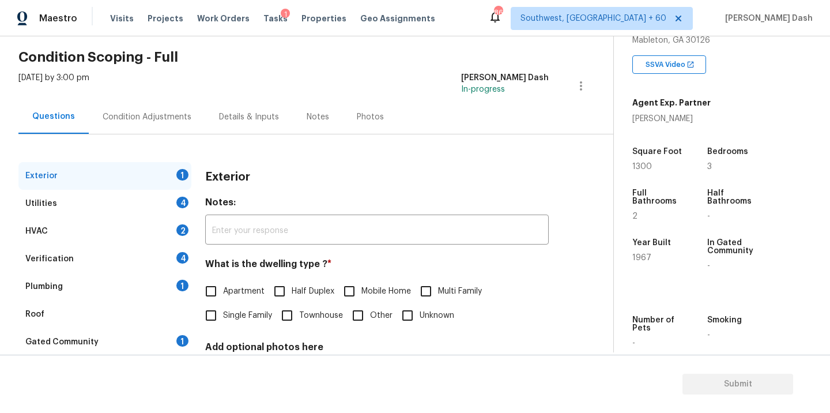
scroll to position [142, 0]
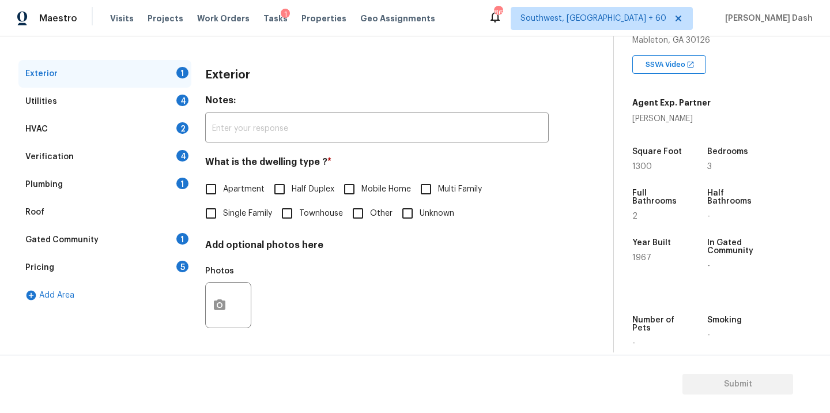
click at [95, 265] on div "Pricing 5" at bounding box center [104, 268] width 173 height 28
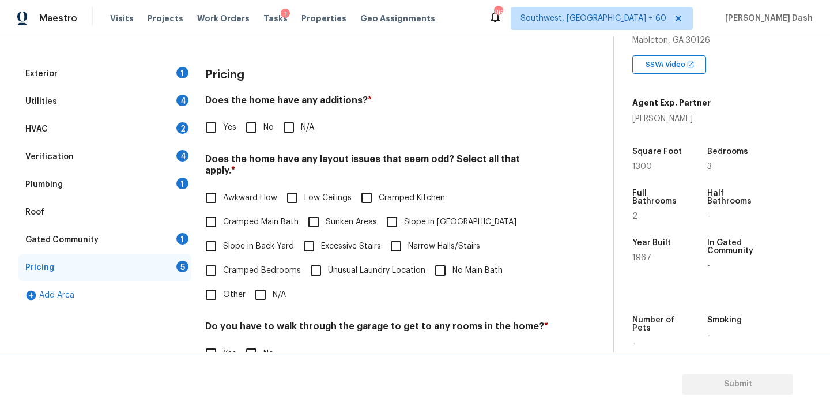
scroll to position [243, 0]
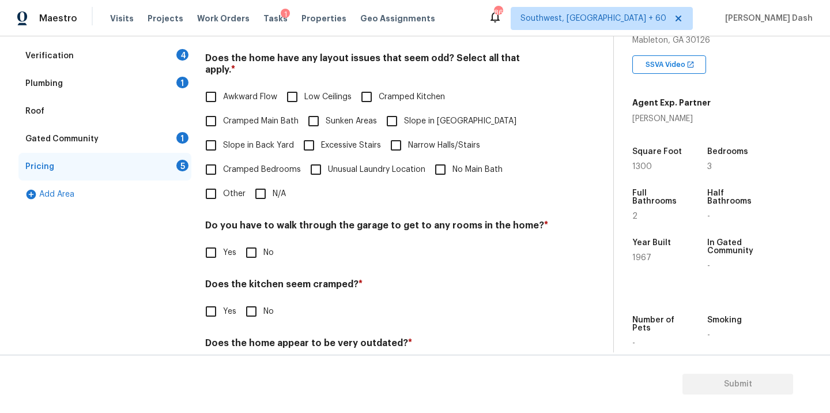
click at [222, 190] on input "Other" at bounding box center [211, 193] width 24 height 24
checkbox input "true"
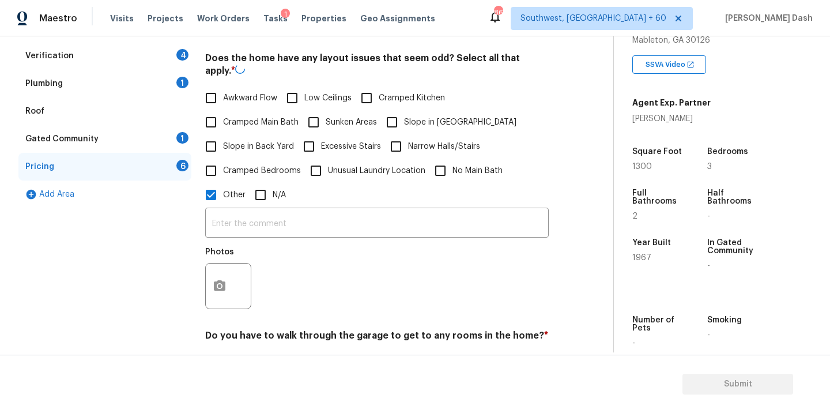
click at [241, 223] on input "text" at bounding box center [376, 223] width 343 height 27
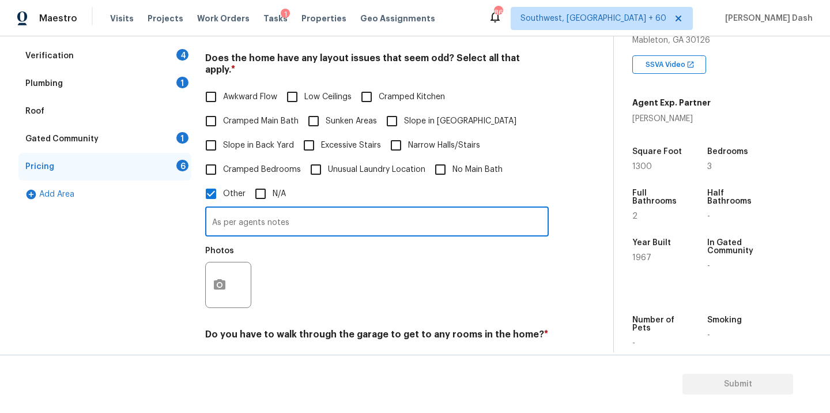
paste input "Home feels larger than 1200sf as indicated in tax records"
paste input "Above Grade Sq Ft"
type input "As per agents notes Home feels larger than 1200sf as indicated in tax records, …"
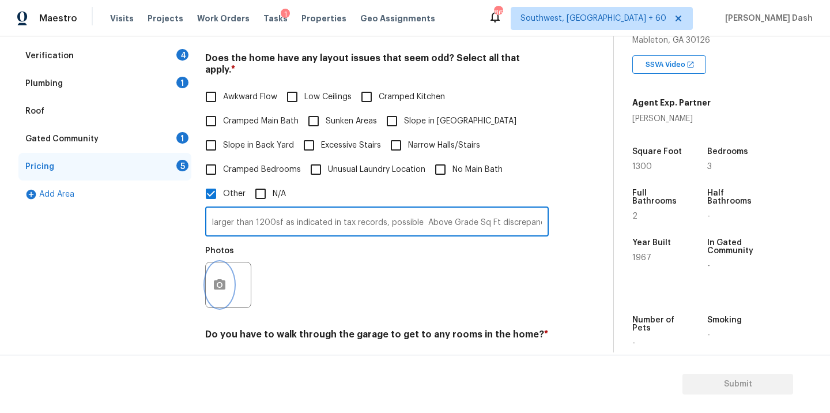
click at [220, 271] on button "button" at bounding box center [220, 284] width 28 height 45
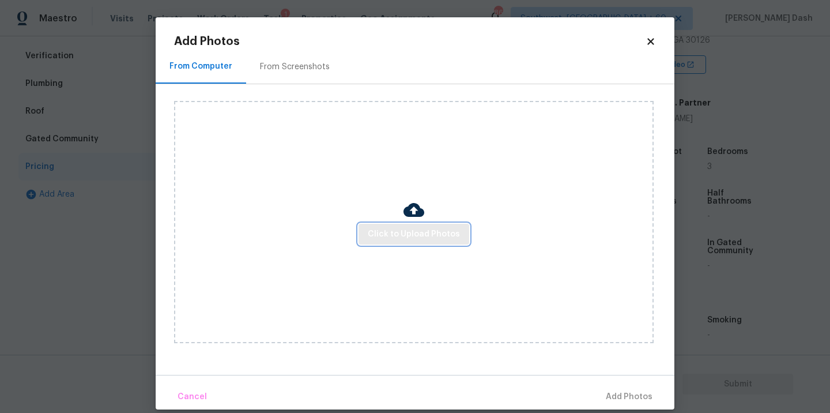
click at [416, 228] on span "Click to Upload Photos" at bounding box center [414, 234] width 92 height 14
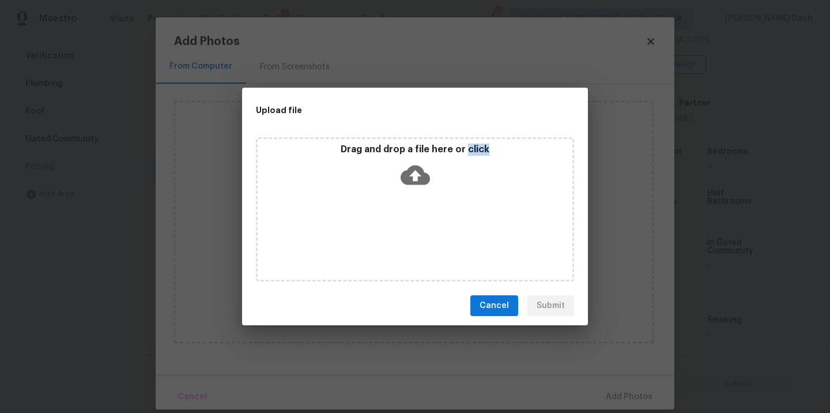
click at [416, 228] on div "Drag and drop a file here or click" at bounding box center [415, 209] width 318 height 144
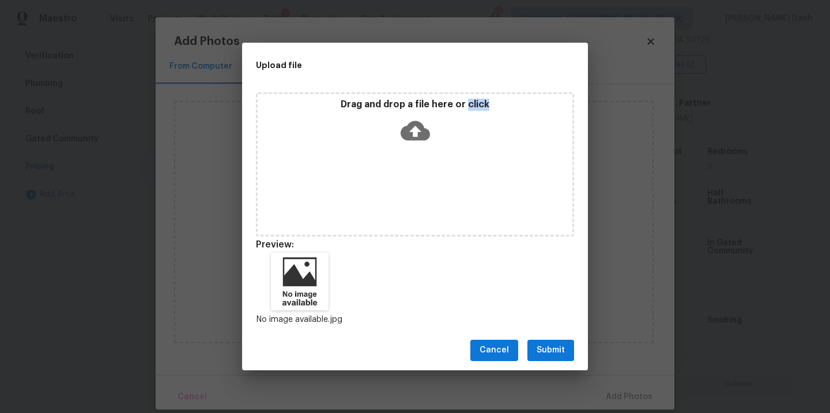
click at [550, 355] on span "Submit" at bounding box center [550, 350] width 28 height 14
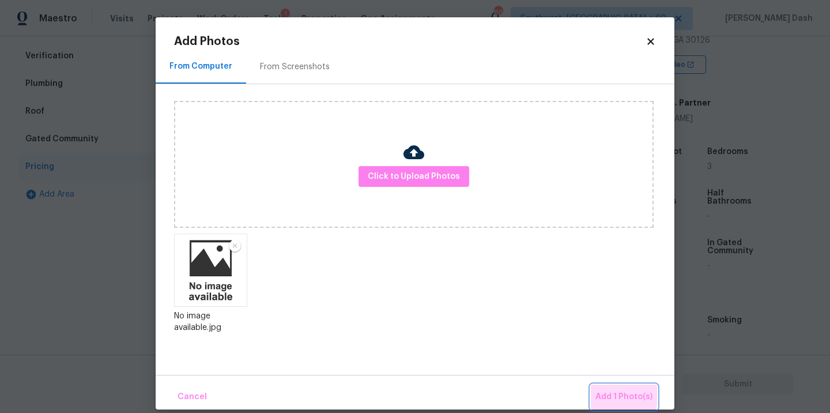
click at [619, 390] on span "Add 1 Photo(s)" at bounding box center [623, 396] width 57 height 14
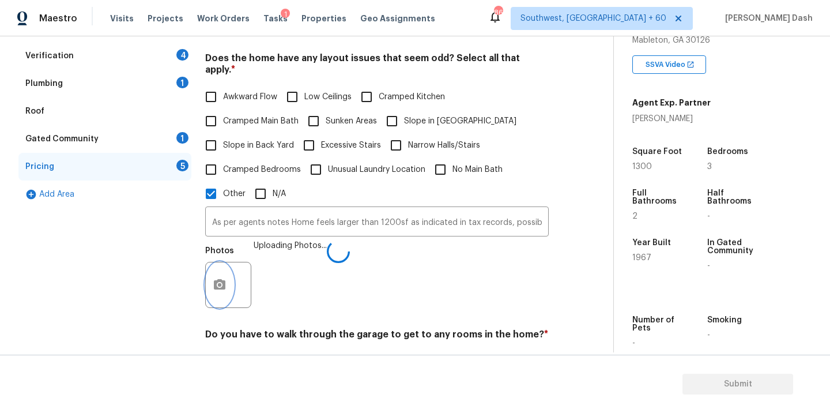
scroll to position [302, 0]
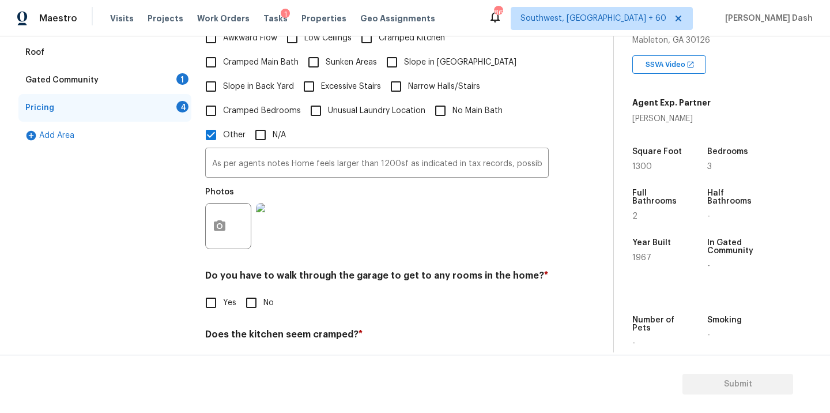
click at [147, 222] on div "Exterior 1 Utilities 4 HVAC 2 Verification 4 Plumbing 1 Roof Gated Community 1 …" at bounding box center [104, 173] width 173 height 546
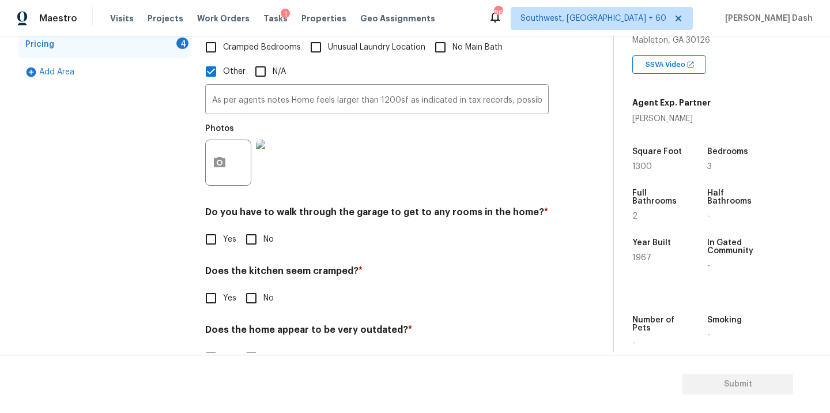
scroll to position [379, 0]
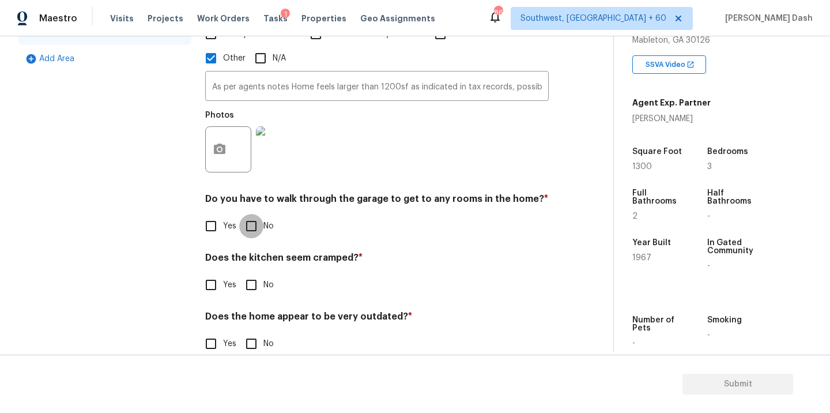
click at [254, 216] on input "No" at bounding box center [251, 226] width 24 height 24
checkbox input "true"
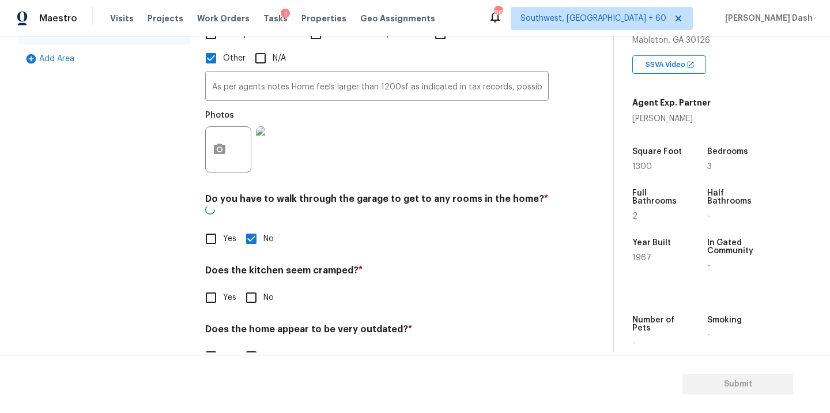
click at [255, 285] on input "No" at bounding box center [251, 297] width 24 height 24
checkbox input "true"
click at [255, 345] on input "No" at bounding box center [251, 357] width 24 height 24
checkbox input "true"
click at [177, 292] on div "Exterior 1 Utilities 4 HVAC 2 Verification 4 Plumbing 1 Roof Gated Community 1 …" at bounding box center [104, 104] width 173 height 561
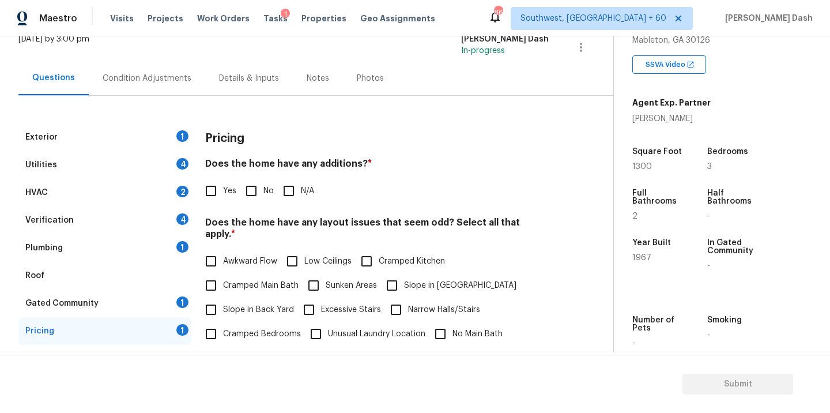
scroll to position [22, 0]
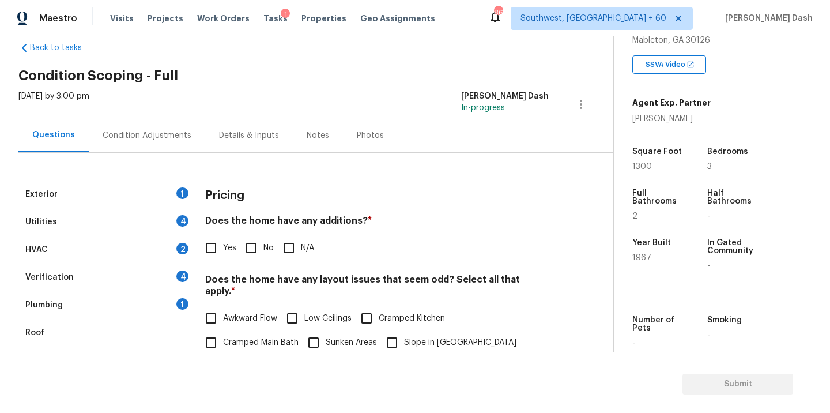
click at [184, 190] on div "1" at bounding box center [182, 193] width 12 height 12
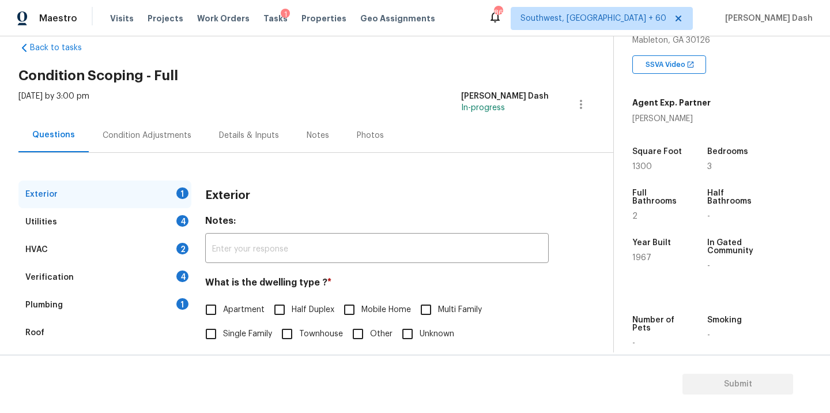
click at [230, 335] on span "Single Family" at bounding box center [247, 334] width 49 height 12
click at [223, 335] on input "Single Family" at bounding box center [211, 333] width 24 height 24
checkbox input "true"
click at [167, 216] on div "Utilities 4" at bounding box center [104, 222] width 173 height 28
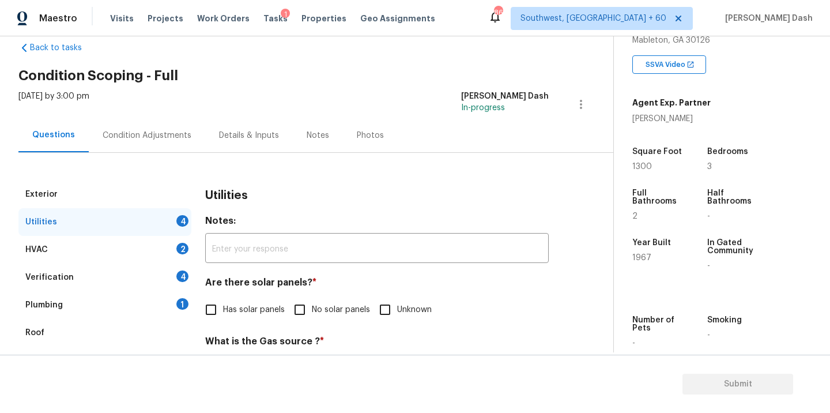
click at [241, 312] on span "Has solar panels" at bounding box center [254, 310] width 62 height 12
click at [223, 312] on input "Has solar panels" at bounding box center [211, 309] width 24 height 24
checkbox input "true"
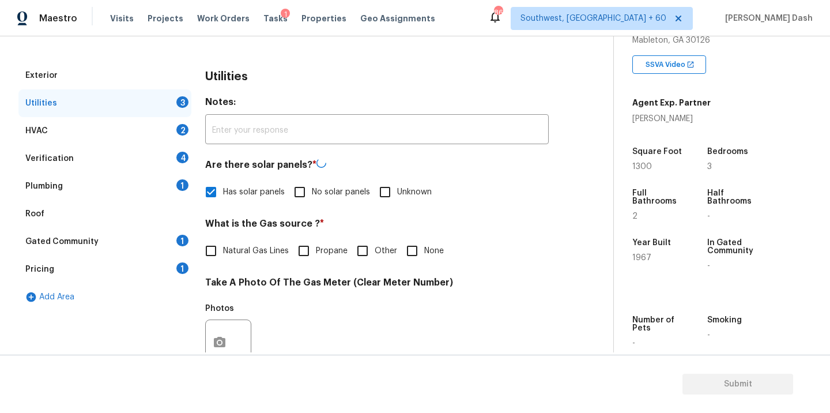
scroll to position [149, 0]
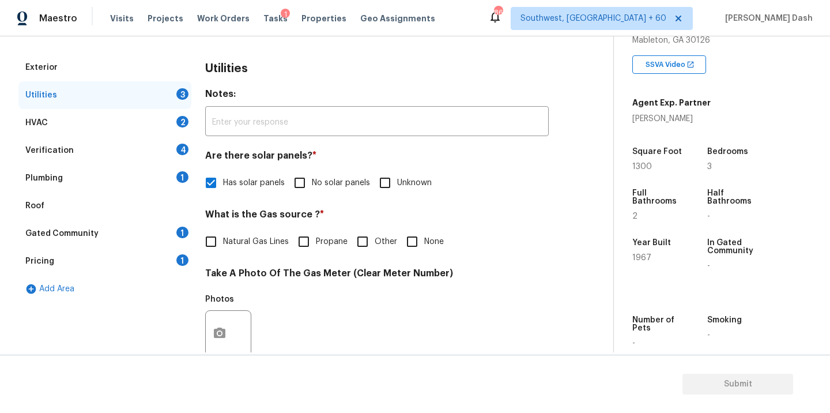
click at [321, 179] on span "No solar panels" at bounding box center [341, 183] width 58 height 12
click at [312, 179] on input "No solar panels" at bounding box center [300, 183] width 24 height 24
checkbox input "true"
checkbox input "false"
click at [244, 244] on span "Natural Gas Lines" at bounding box center [256, 243] width 66 height 12
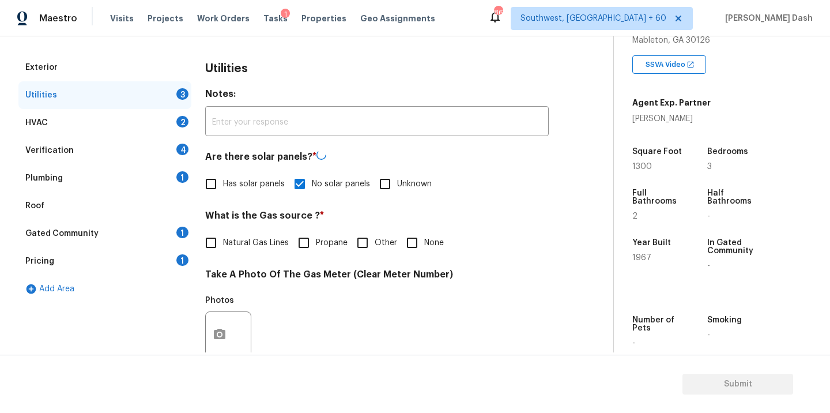
click at [223, 244] on input "Natural Gas Lines" at bounding box center [211, 242] width 24 height 24
checkbox input "true"
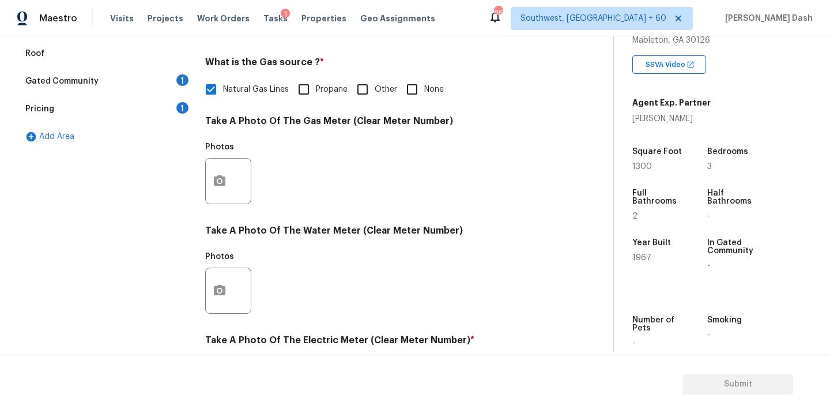
scroll to position [432, 0]
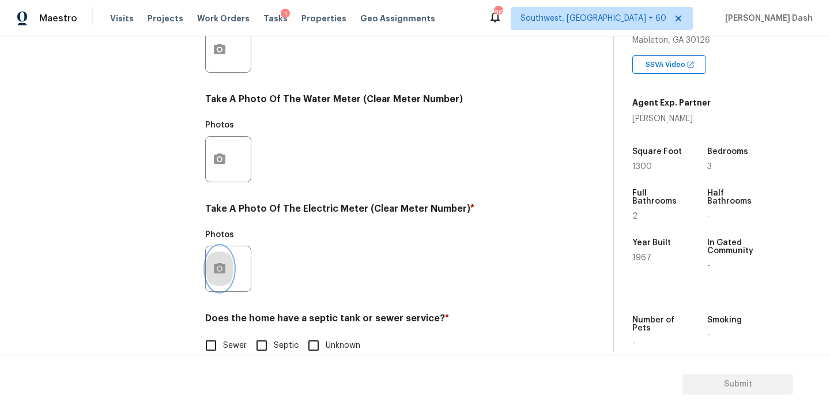
click at [231, 262] on button "button" at bounding box center [220, 268] width 28 height 45
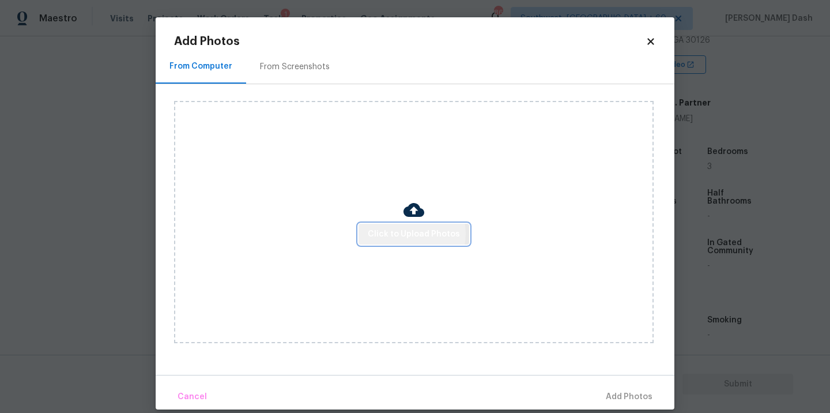
click at [407, 233] on span "Click to Upload Photos" at bounding box center [414, 234] width 92 height 14
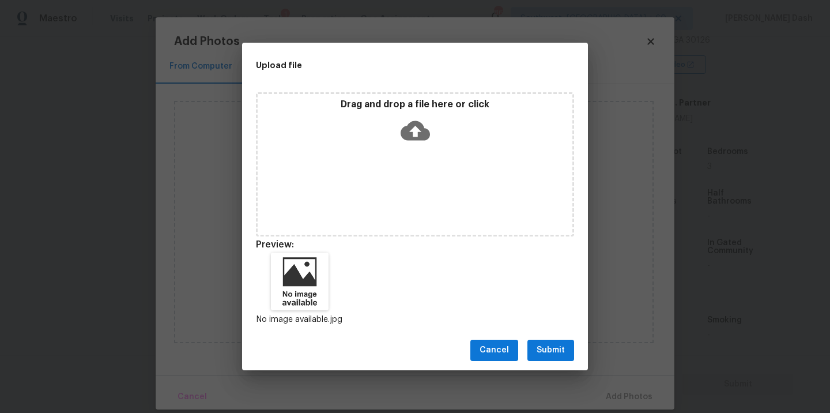
click at [544, 345] on span "Submit" at bounding box center [550, 350] width 28 height 14
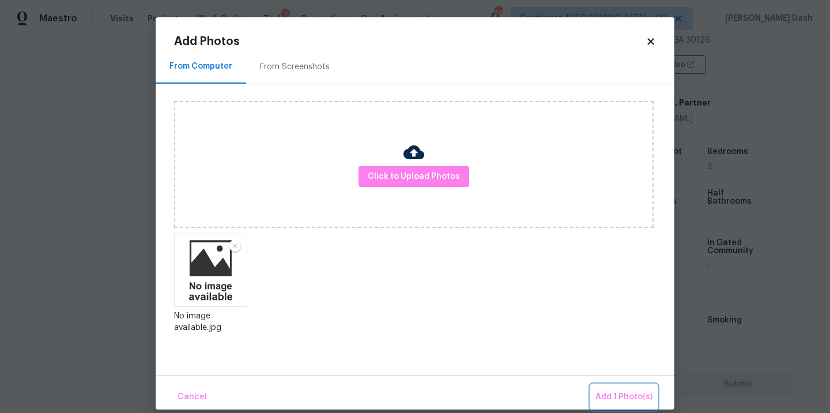
click at [628, 399] on span "Add 1 Photo(s)" at bounding box center [623, 396] width 57 height 14
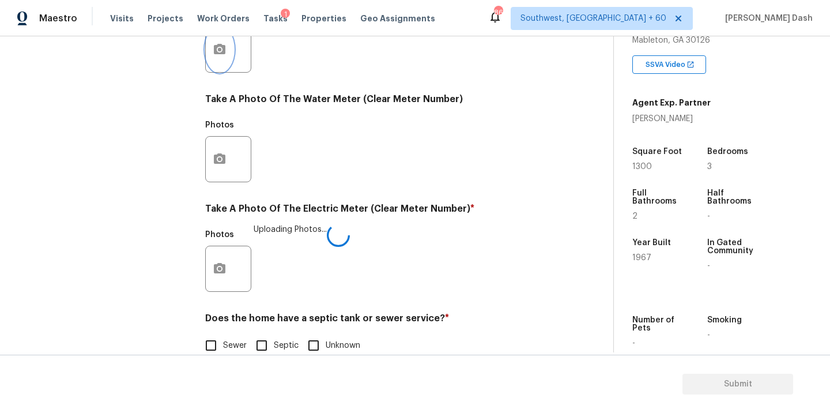
click at [221, 51] on icon "button" at bounding box center [220, 50] width 14 height 14
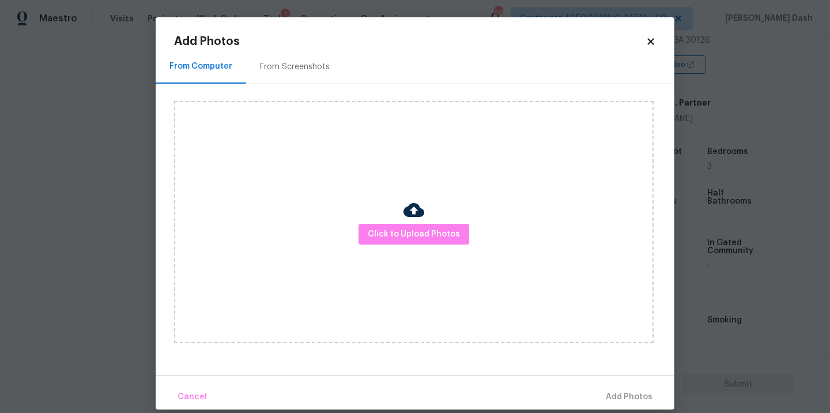
click at [403, 215] on img at bounding box center [413, 209] width 21 height 21
click at [403, 228] on span "Click to Upload Photos" at bounding box center [414, 234] width 92 height 14
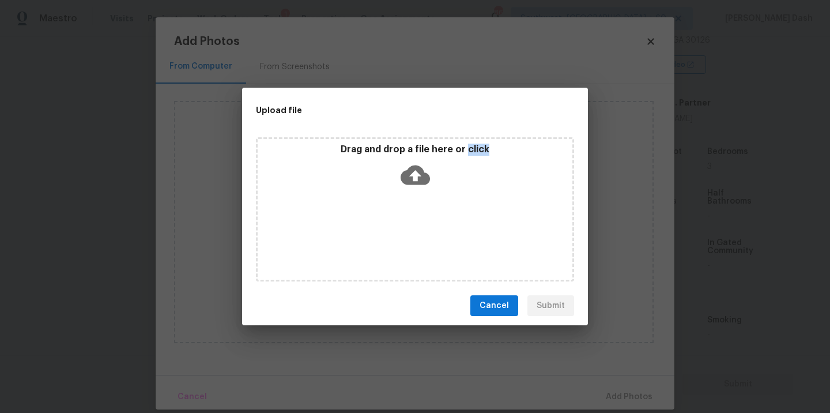
click at [403, 228] on div "Drag and drop a file here or click" at bounding box center [415, 209] width 318 height 144
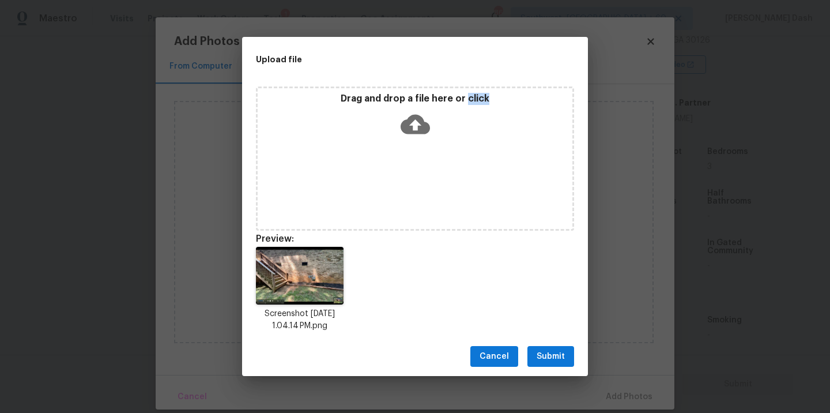
click at [566, 351] on button "Submit" at bounding box center [550, 356] width 47 height 21
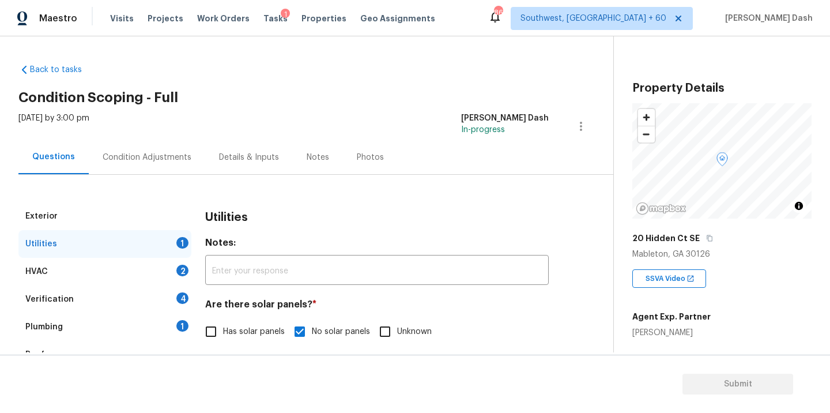
scroll to position [214, 0]
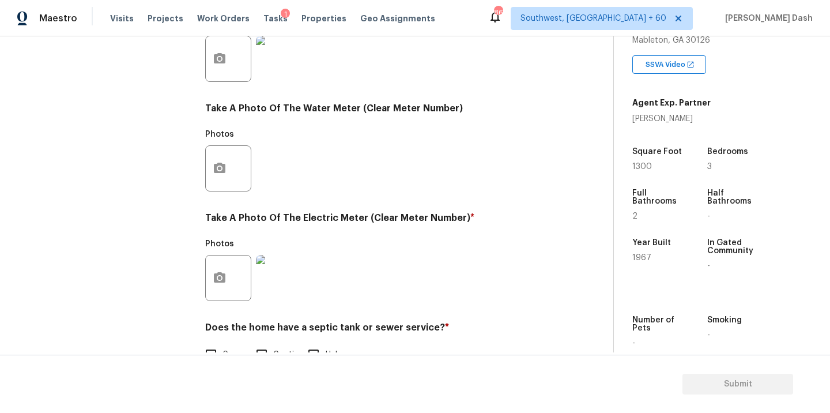
click at [131, 161] on div "Exterior Utilities 1 HVAC 2 Verification 4 Plumbing 1 Roof Gated Community 1 Pr…" at bounding box center [104, 79] width 173 height 601
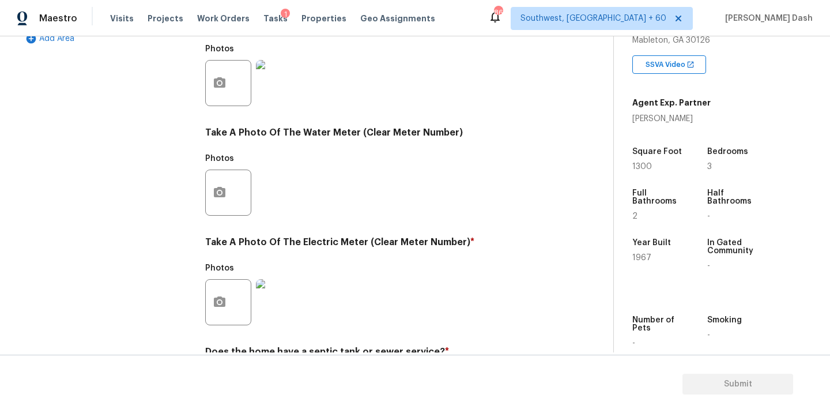
scroll to position [455, 0]
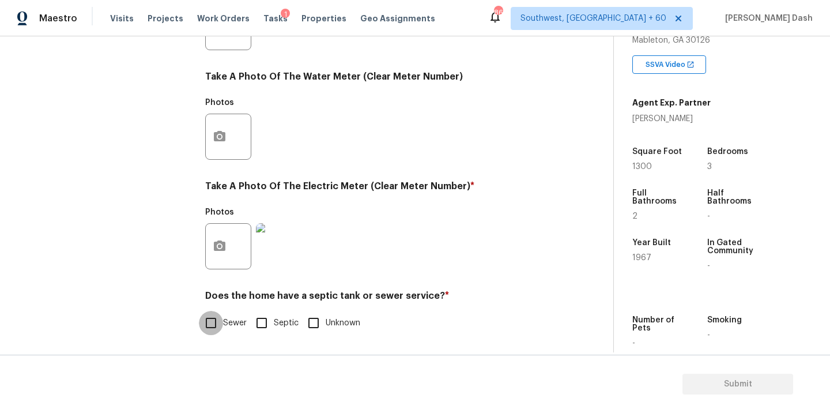
click at [217, 320] on input "Sewer" at bounding box center [211, 323] width 24 height 24
checkbox input "true"
click at [141, 178] on div "Exterior Utilities HVAC 2 Verification 4 Plumbing 1 Roof Gated Community 1 Pric…" at bounding box center [104, 49] width 173 height 602
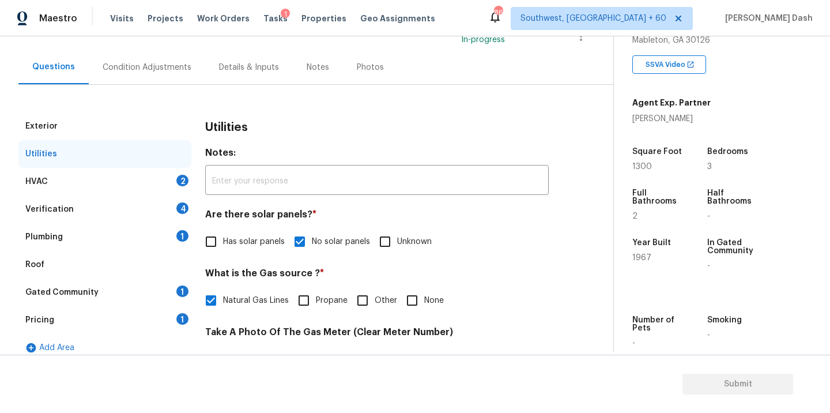
scroll to position [88, 0]
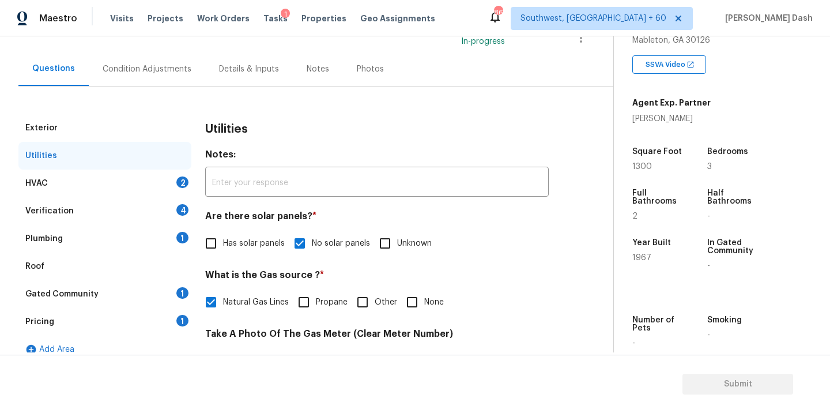
click at [157, 180] on div "HVAC 2" at bounding box center [104, 183] width 173 height 28
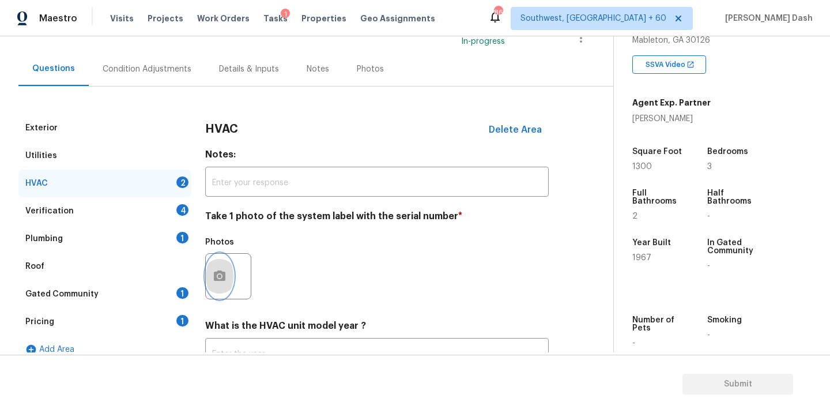
click at [221, 272] on icon "button" at bounding box center [220, 275] width 12 height 10
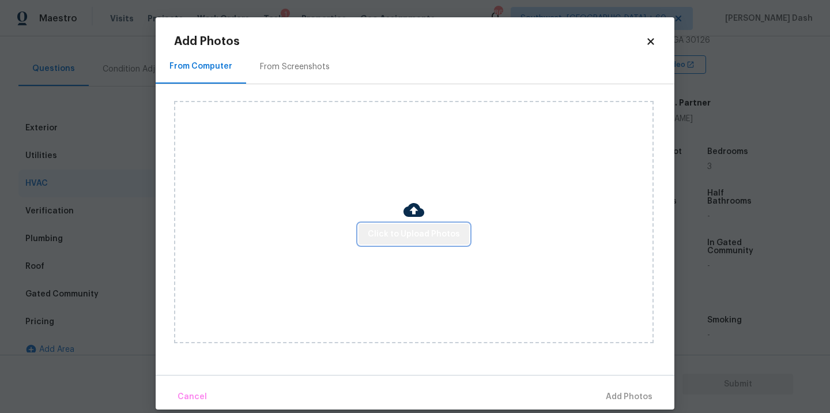
click at [437, 226] on button "Click to Upload Photos" at bounding box center [413, 234] width 111 height 21
